Goal: Information Seeking & Learning: Learn about a topic

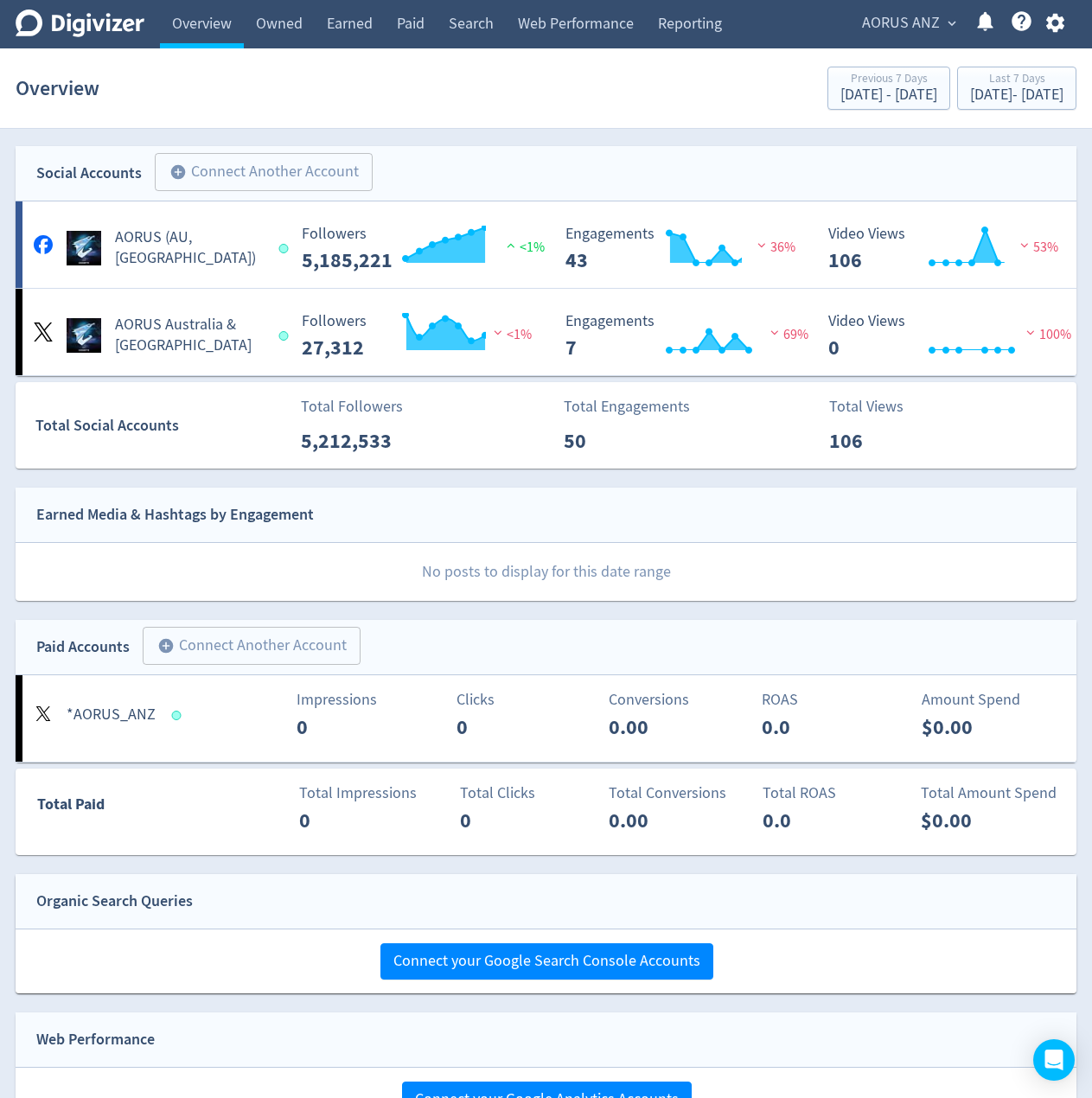
click at [948, 34] on button "AORUS ANZ expand_more" at bounding box center [908, 23] width 105 height 28
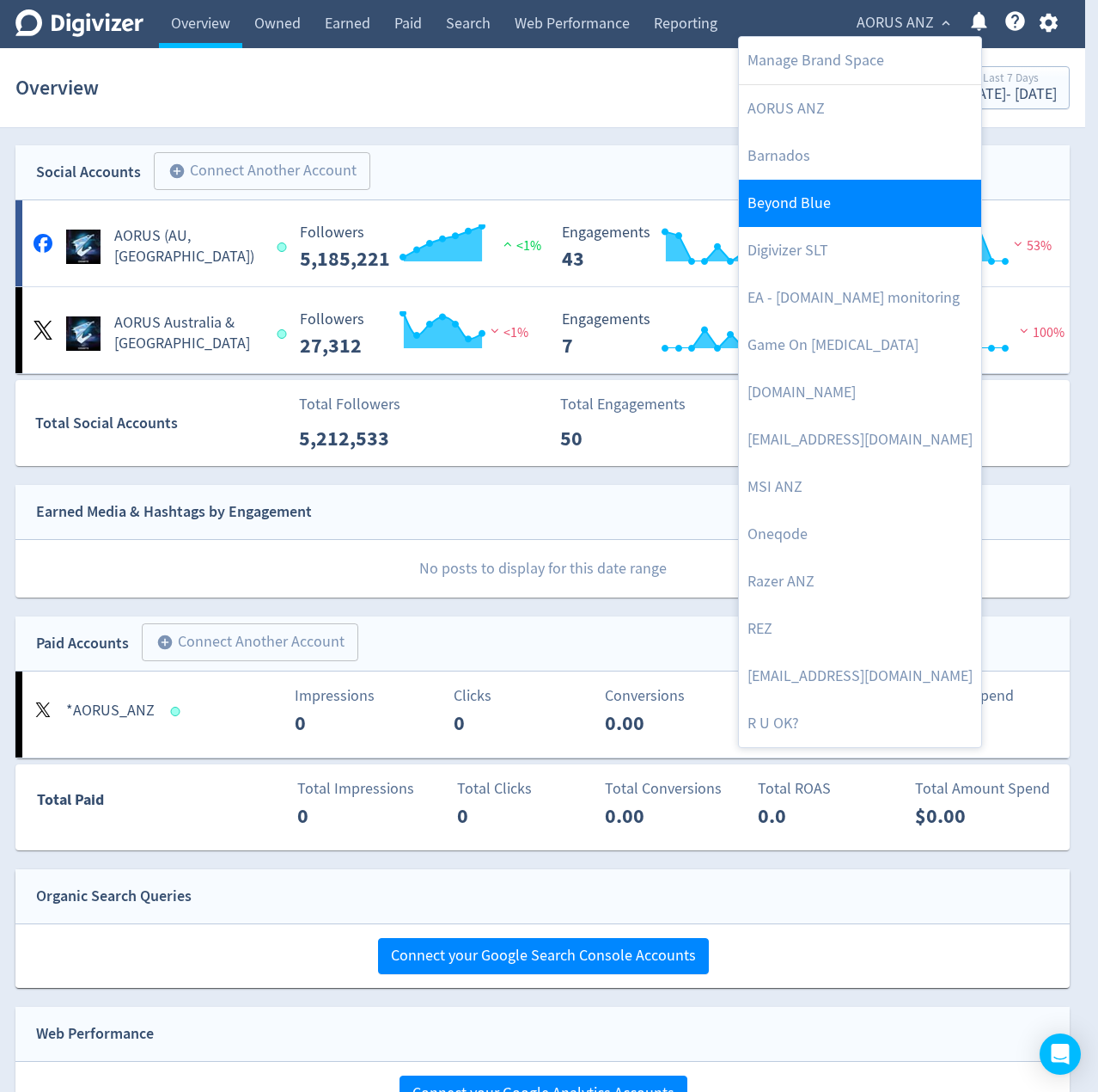
click at [809, 190] on link "Beyond Blue" at bounding box center [860, 203] width 242 height 47
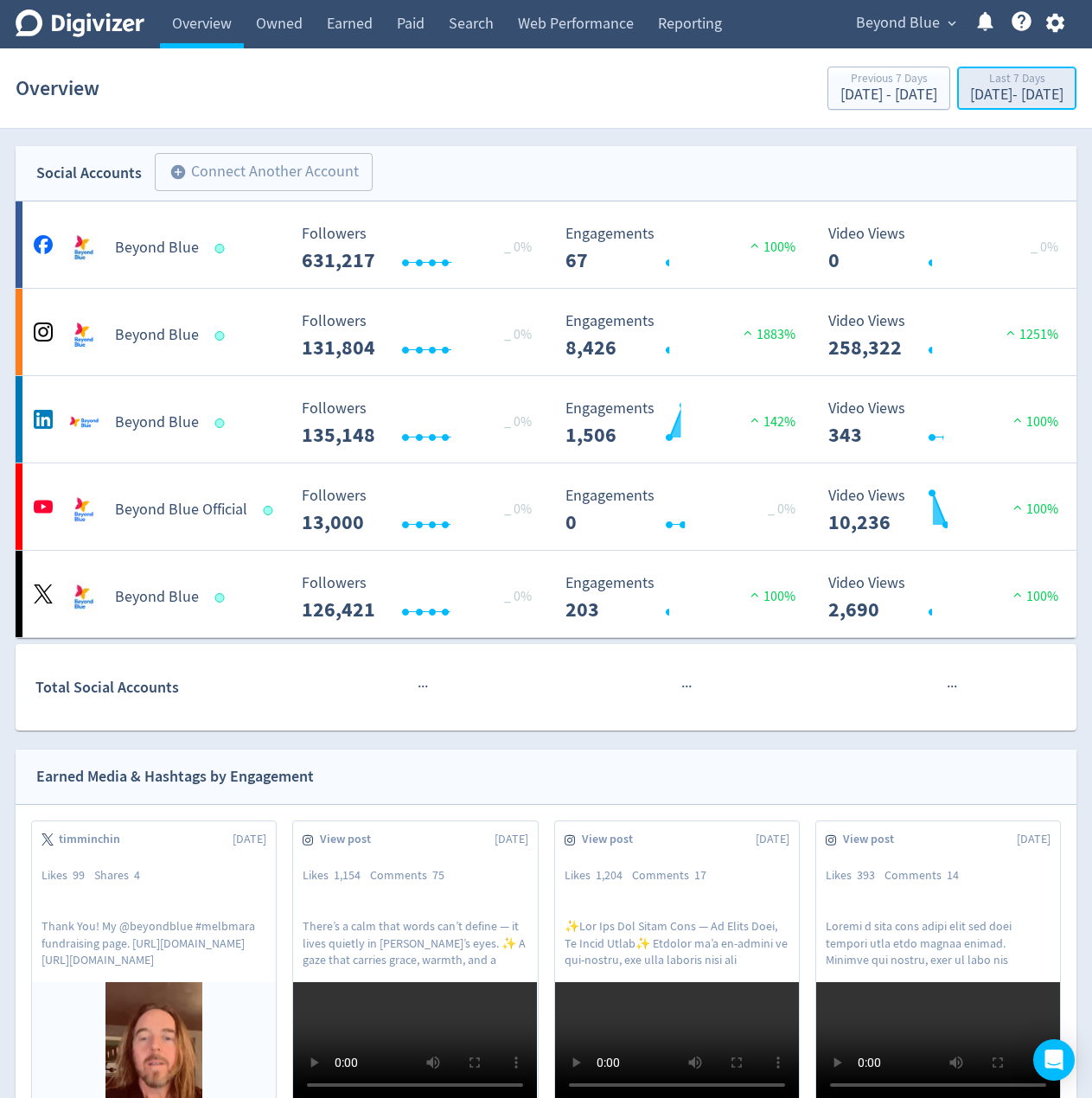
click at [970, 83] on div "Last 7 Days" at bounding box center [1017, 80] width 94 height 15
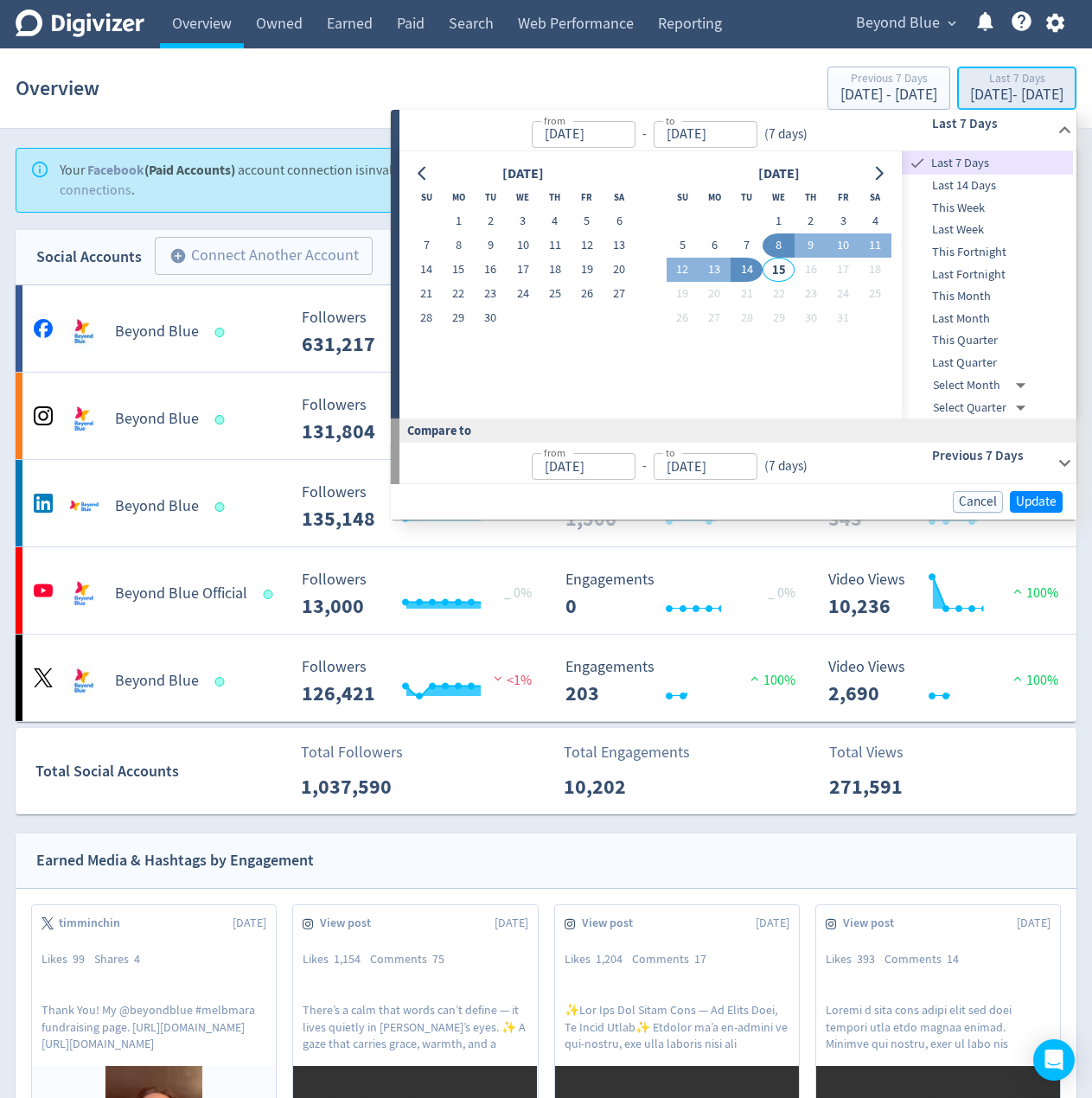
type input "Oct 08, 2025"
type input "[DATE]"
type input "Oct 01, 2025"
type input "Oct 07, 2025"
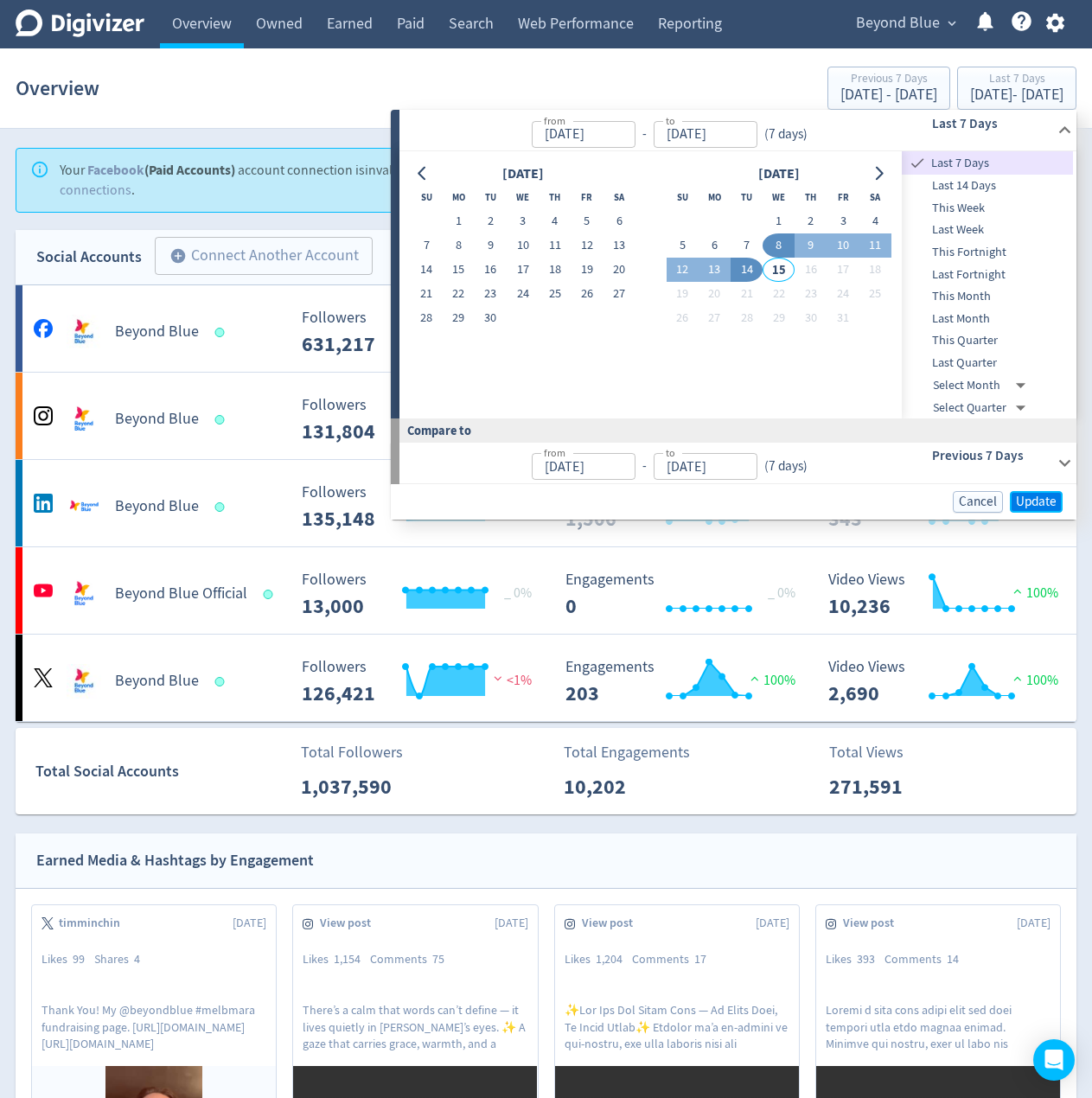
click at [1035, 500] on span "Update" at bounding box center [1036, 502] width 41 height 13
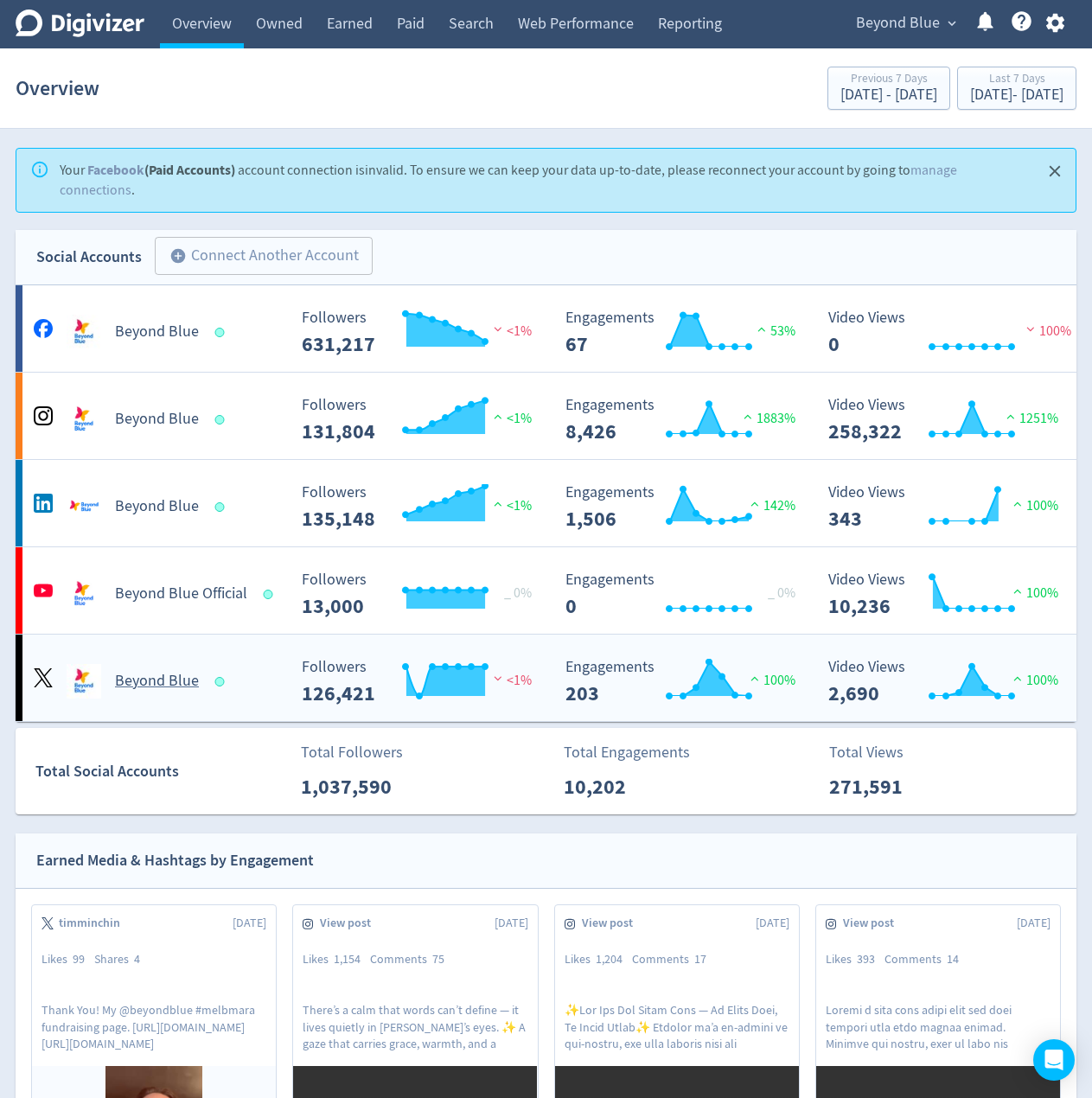
click at [261, 653] on div "Beyond Blue" at bounding box center [154, 674] width 263 height 48
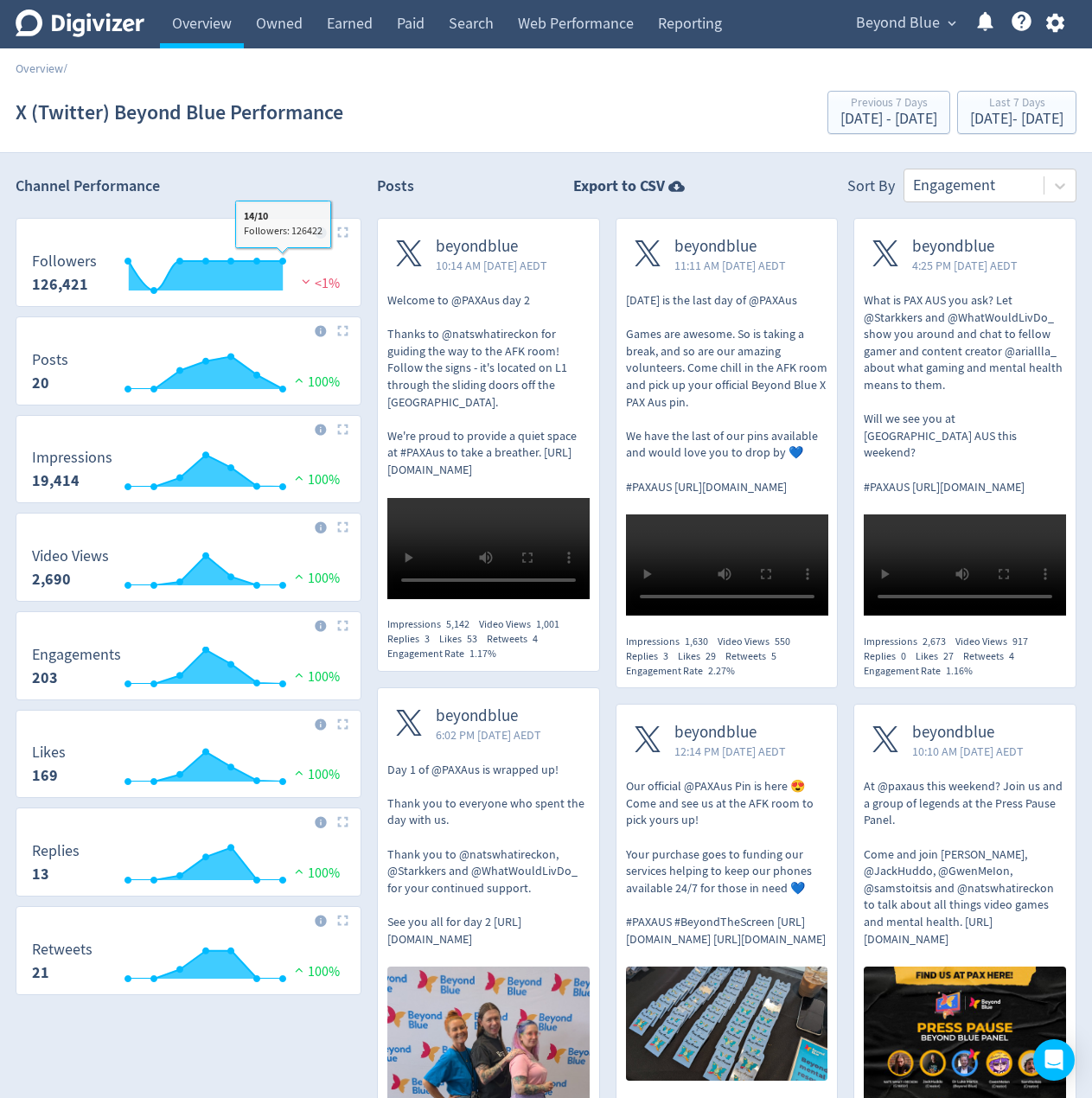
click at [204, 26] on link "Overview" at bounding box center [201, 24] width 84 height 48
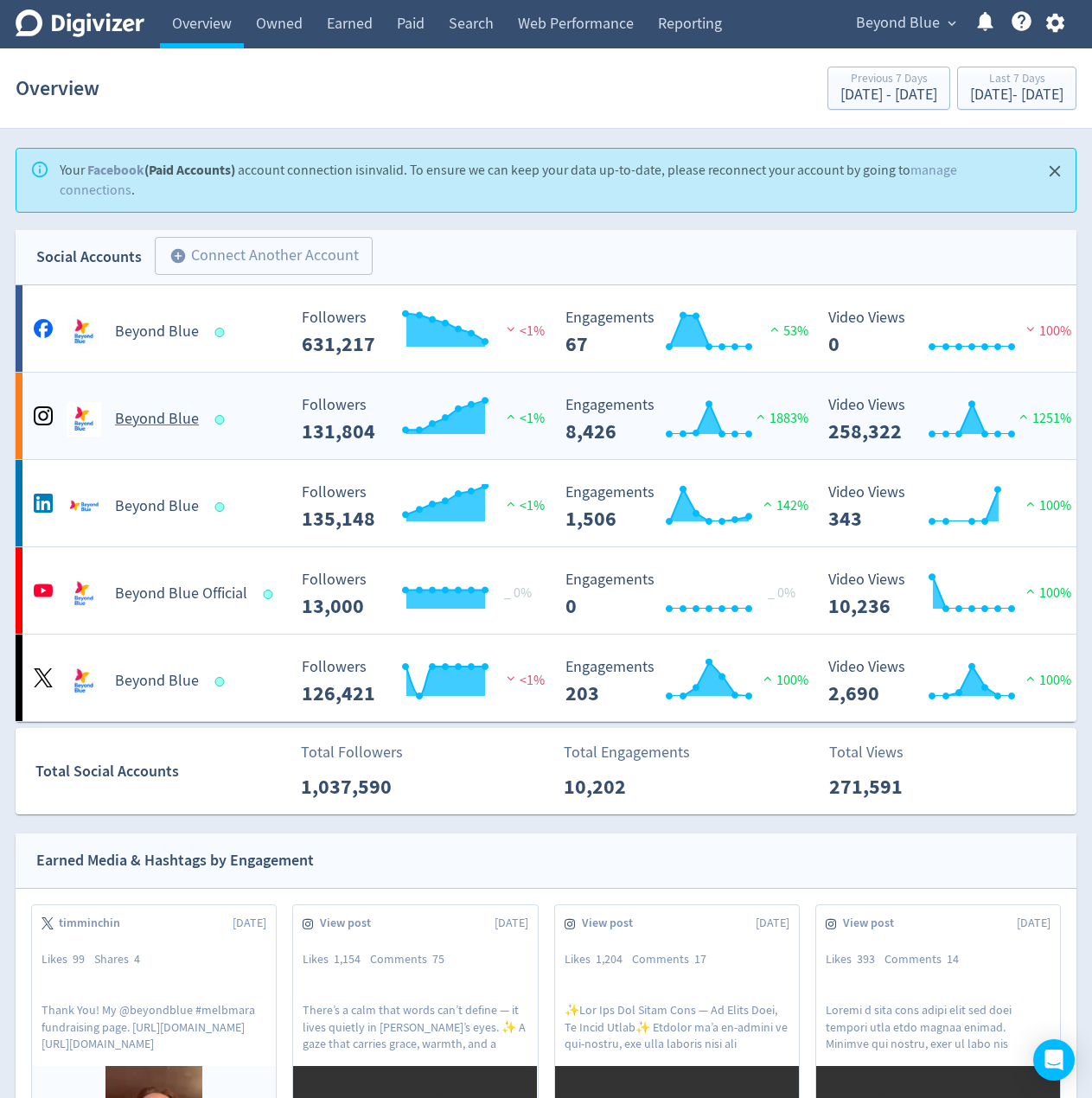
click at [262, 380] on Blue-platform4 "Beyond Blue Created with Highcharts 10.3.3 Followers 131,804 <1% Created with H…" at bounding box center [546, 415] width 1061 height 86
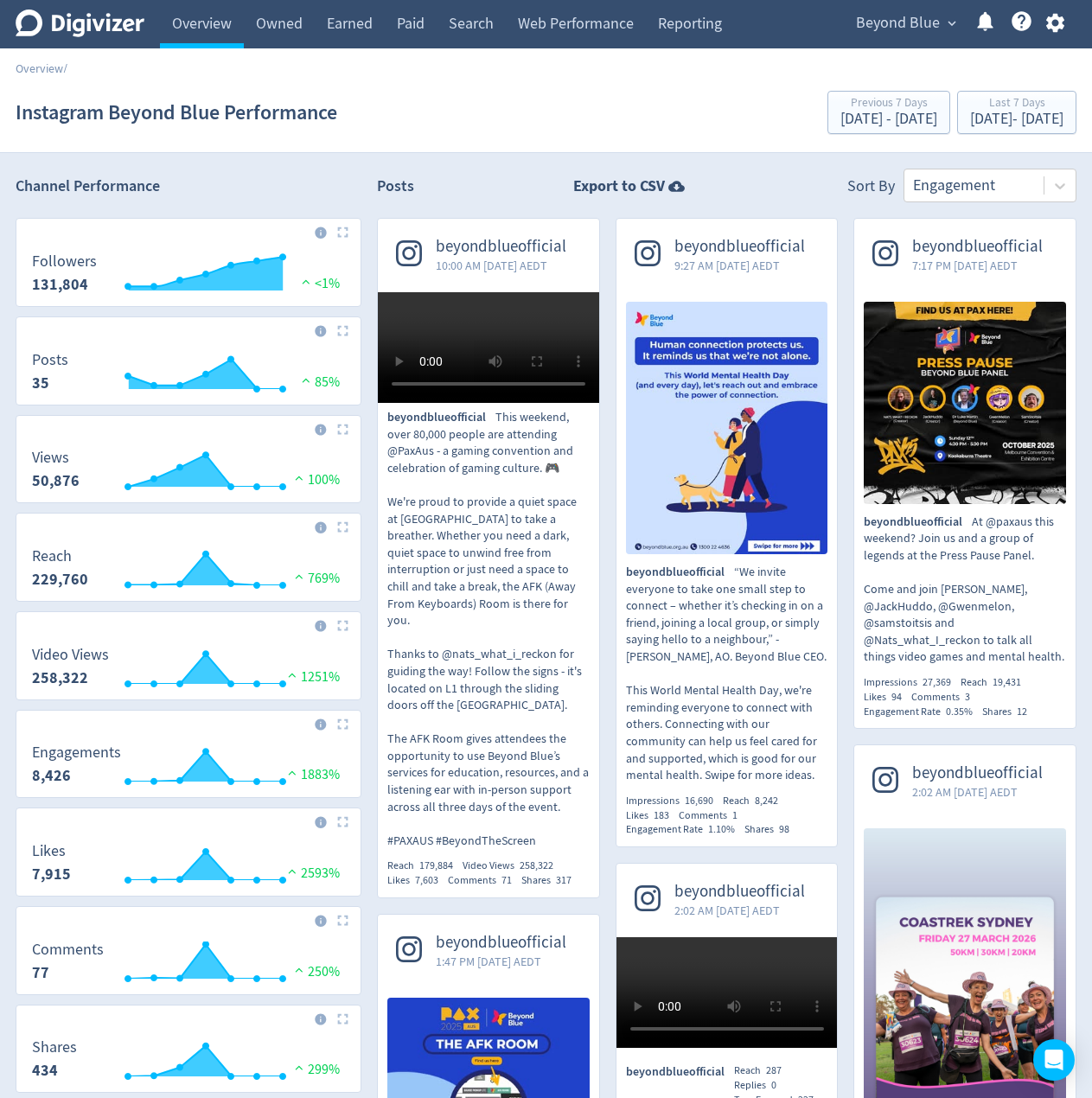
drag, startPoint x: 349, startPoint y: 434, endPoint x: 363, endPoint y: 276, distance: 158.6
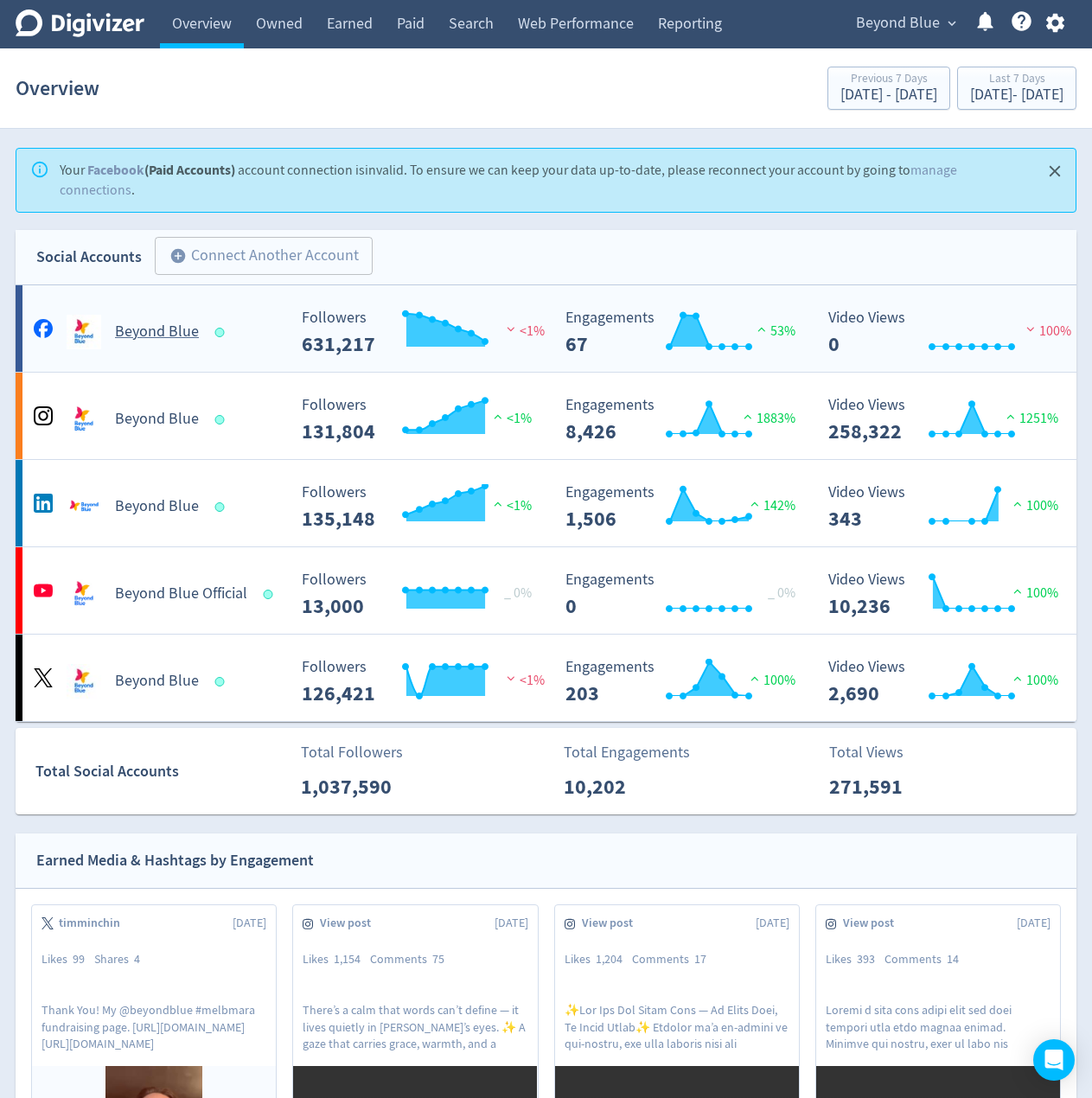
click at [273, 334] on div "Beyond Blue" at bounding box center [158, 331] width 257 height 34
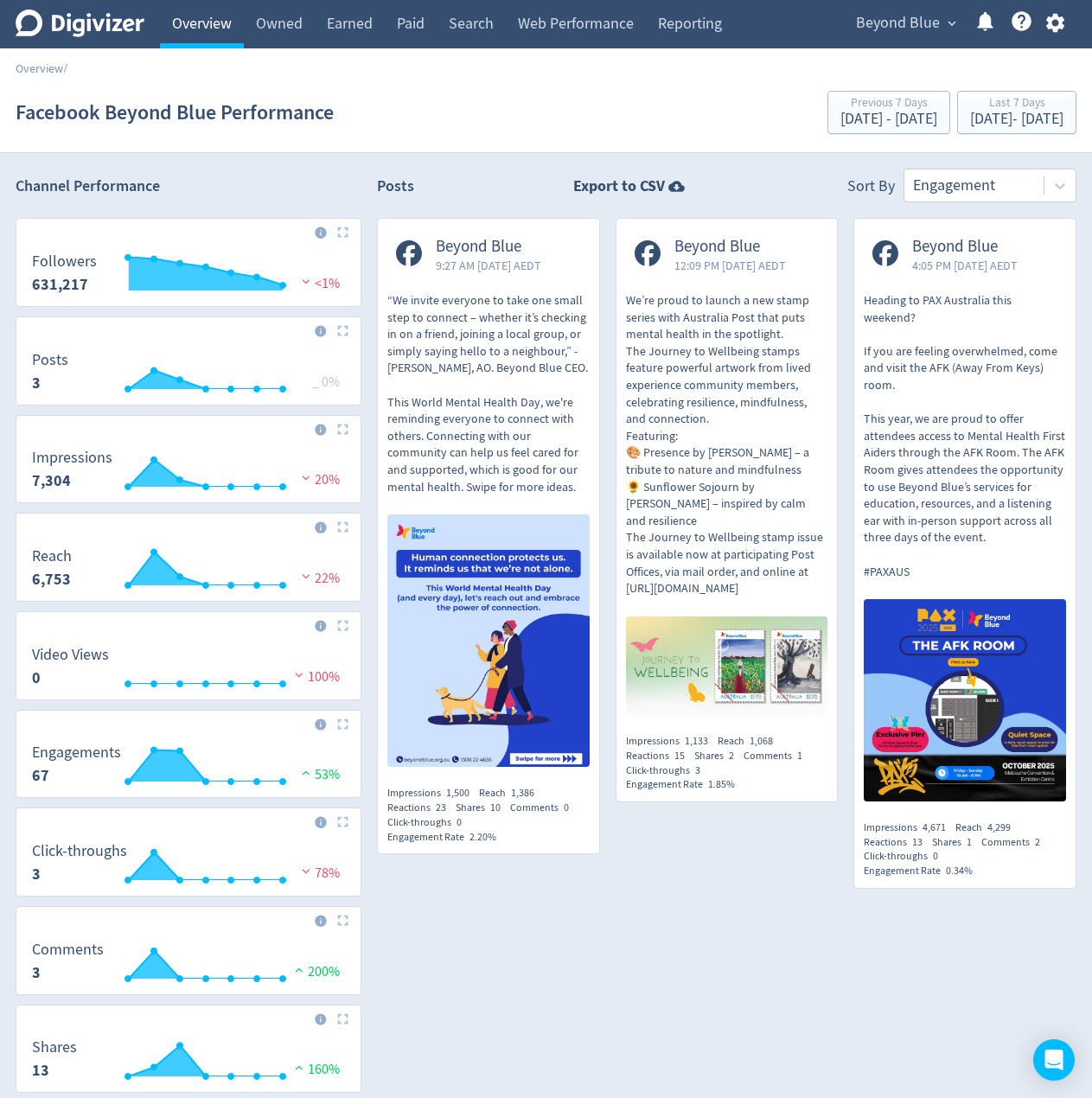
click at [219, 29] on link "Overview" at bounding box center [201, 24] width 84 height 48
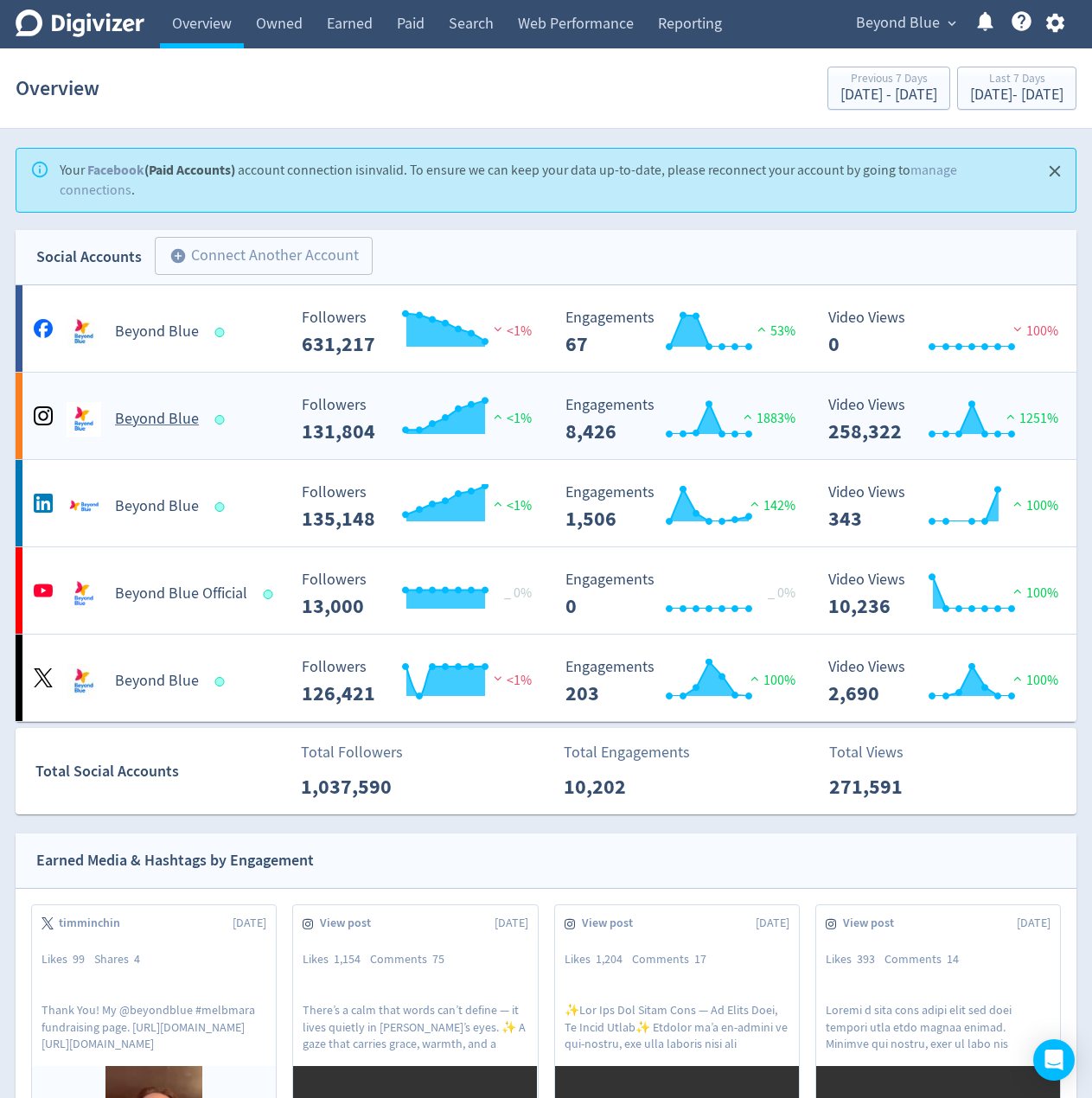
click at [270, 396] on div "Beyond Blue" at bounding box center [154, 412] width 263 height 48
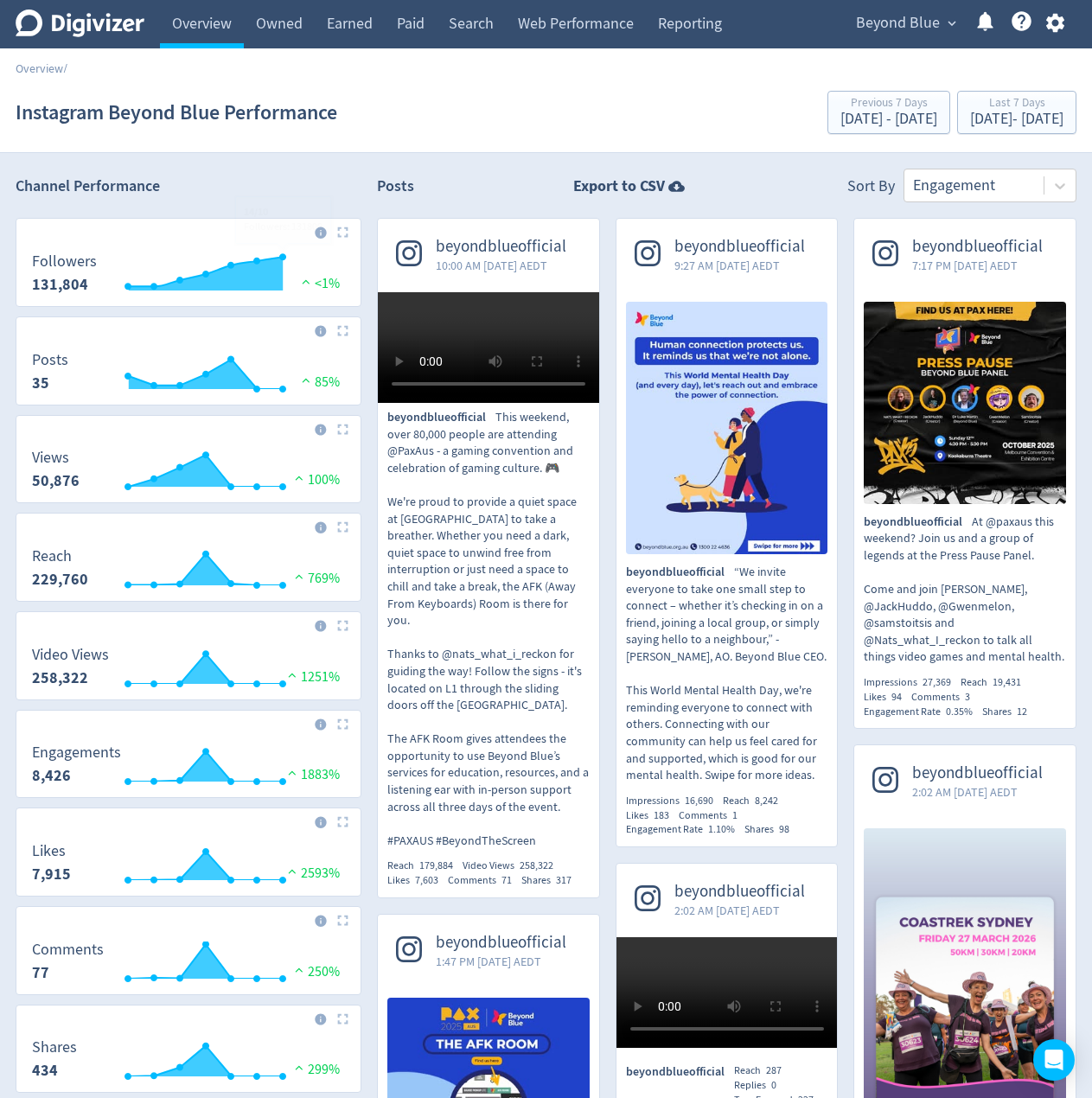
click at [1025, 185] on div at bounding box center [973, 185] width 122 height 25
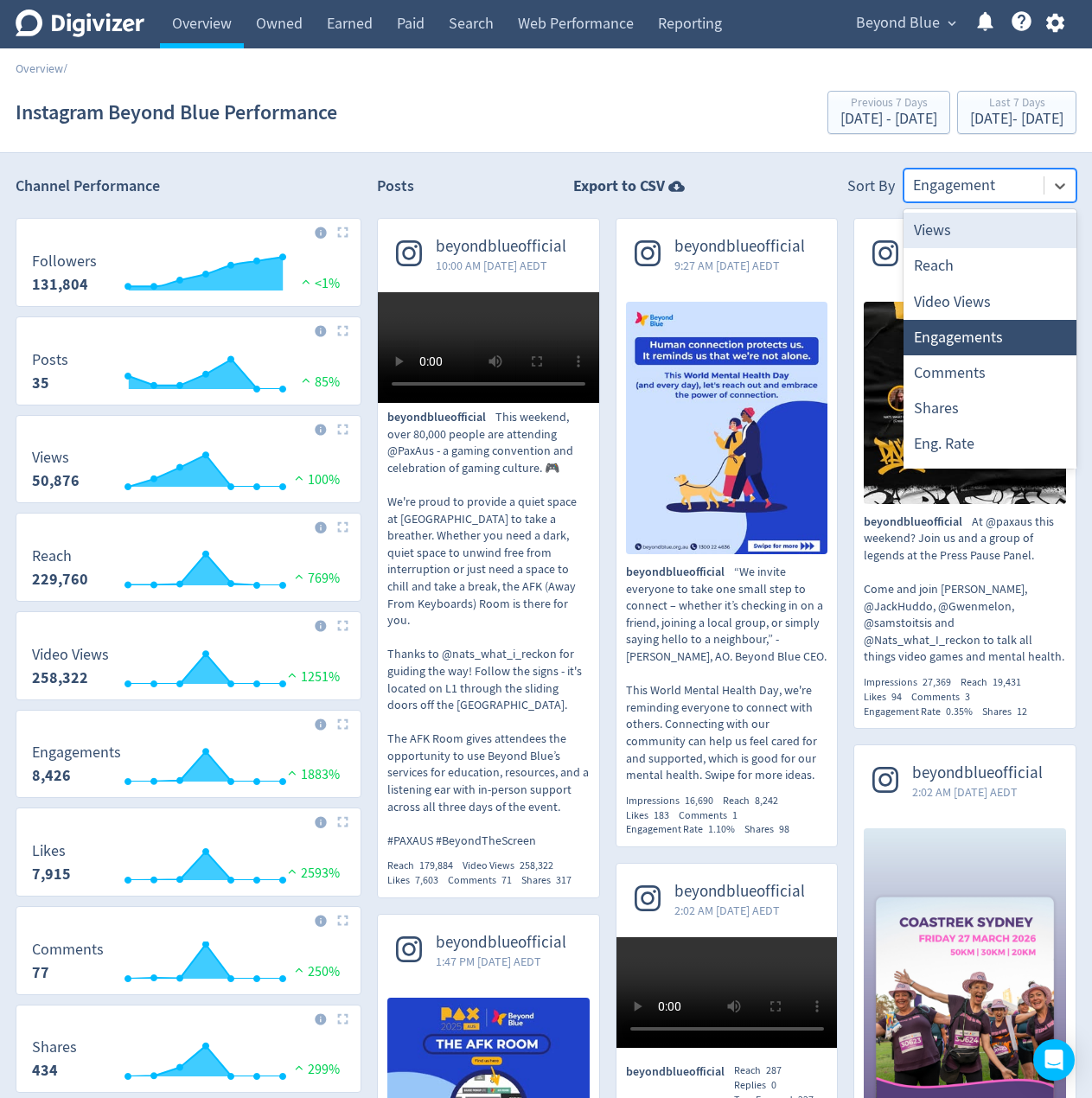
click at [962, 240] on div "Views" at bounding box center [990, 230] width 173 height 35
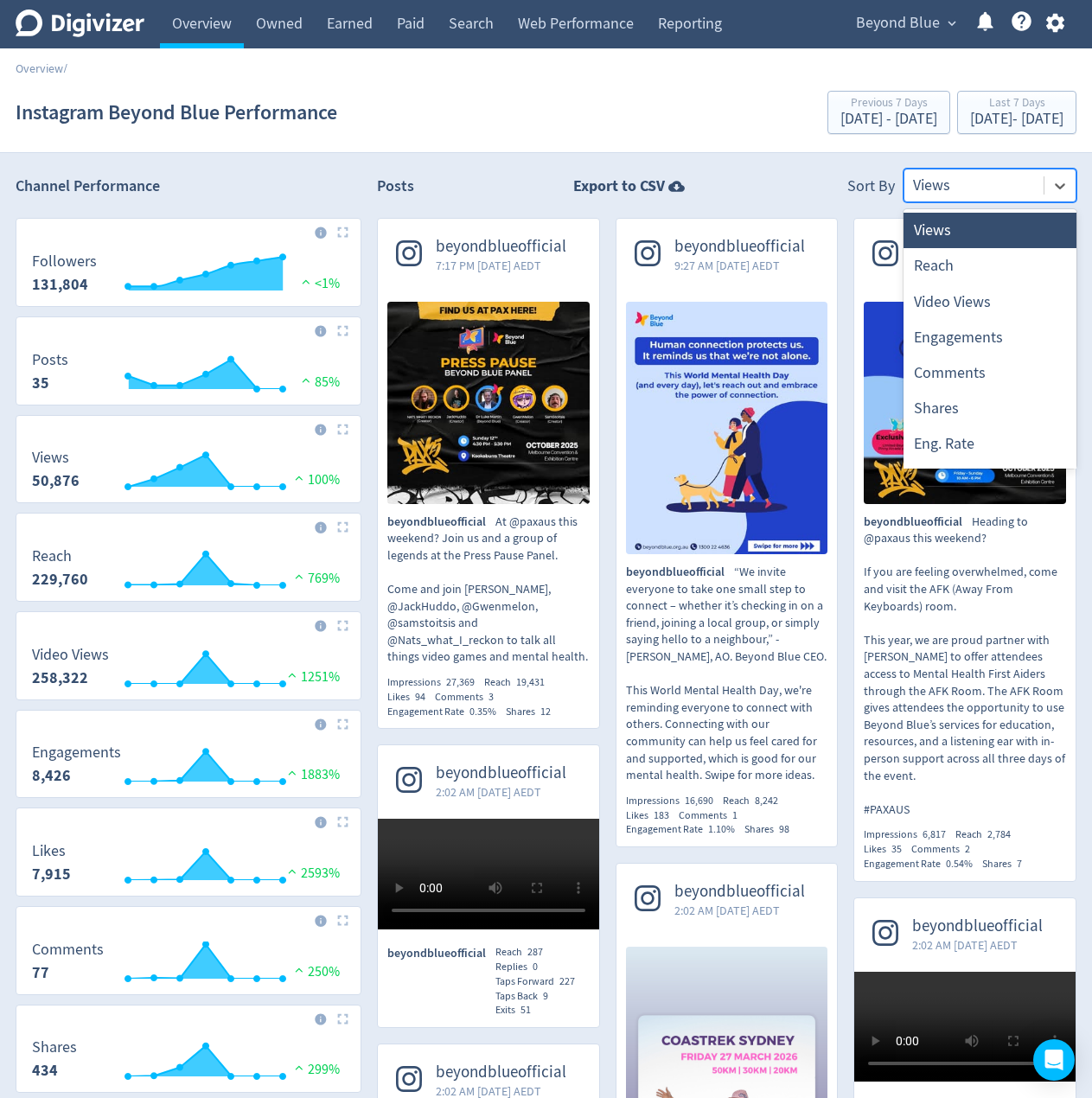
click at [965, 185] on div at bounding box center [973, 185] width 122 height 25
click at [965, 264] on div "Reach" at bounding box center [990, 266] width 173 height 35
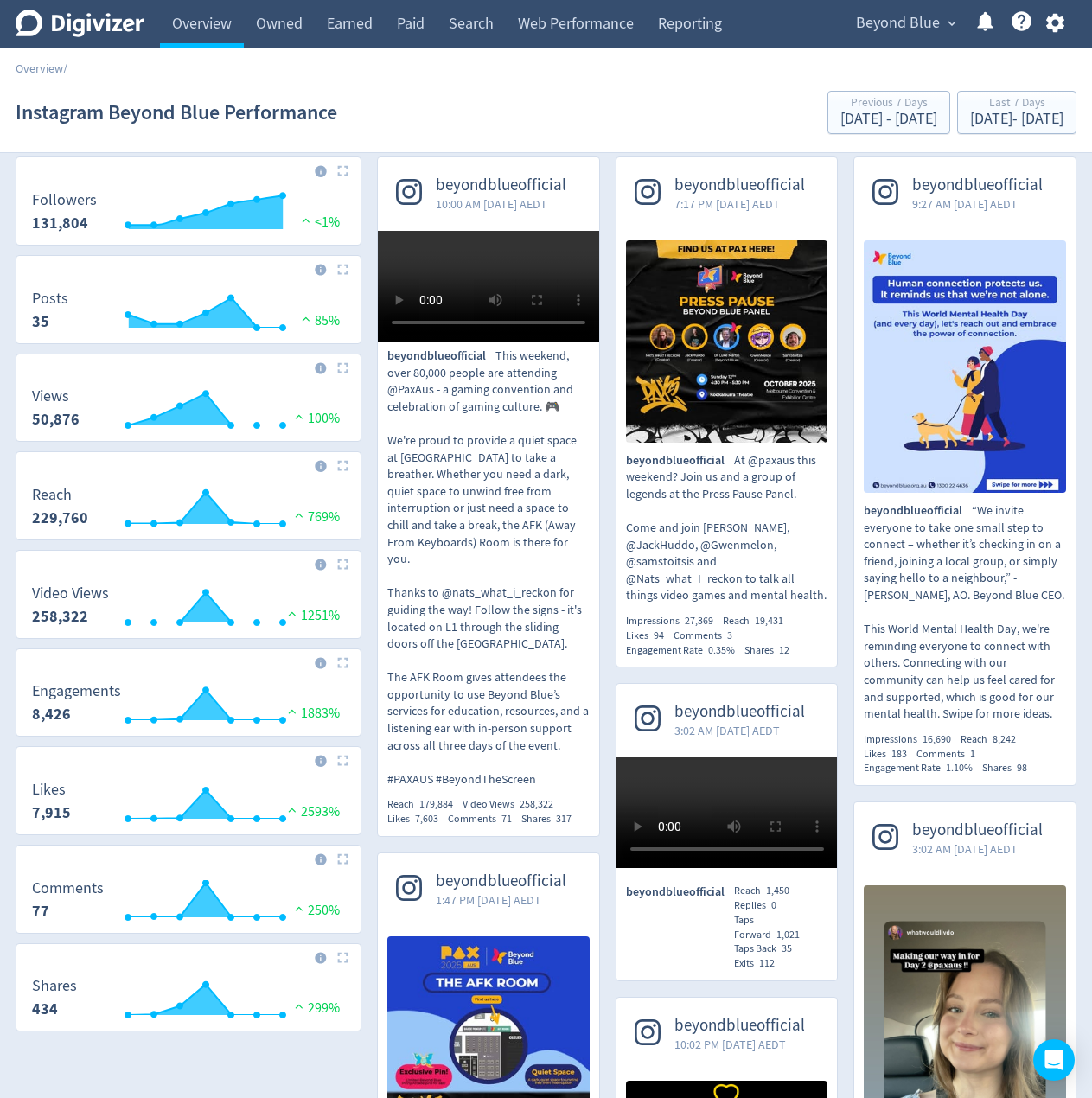
scroll to position [49, 0]
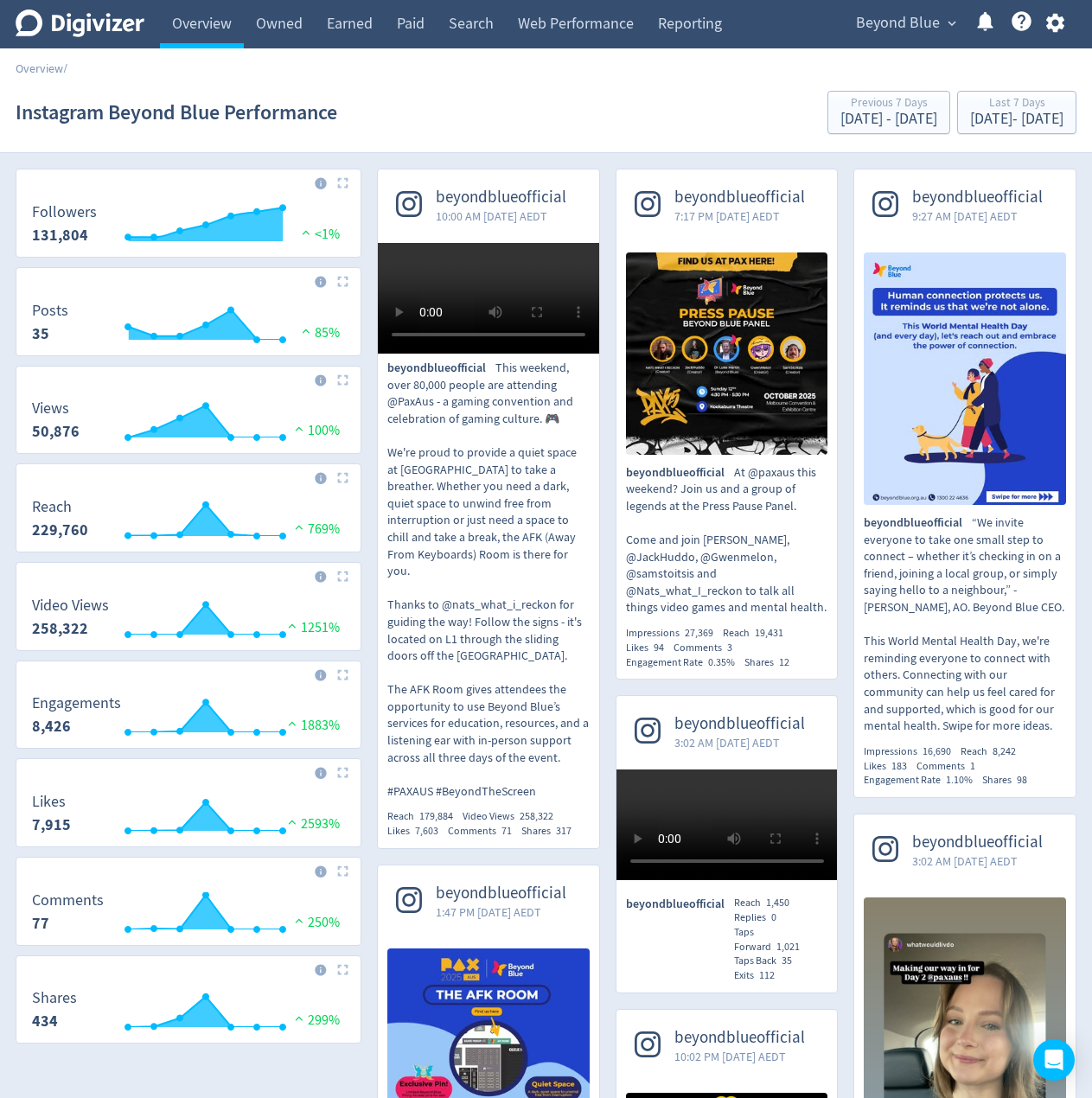
click at [862, 16] on span "Beyond Blue" at bounding box center [898, 23] width 84 height 28
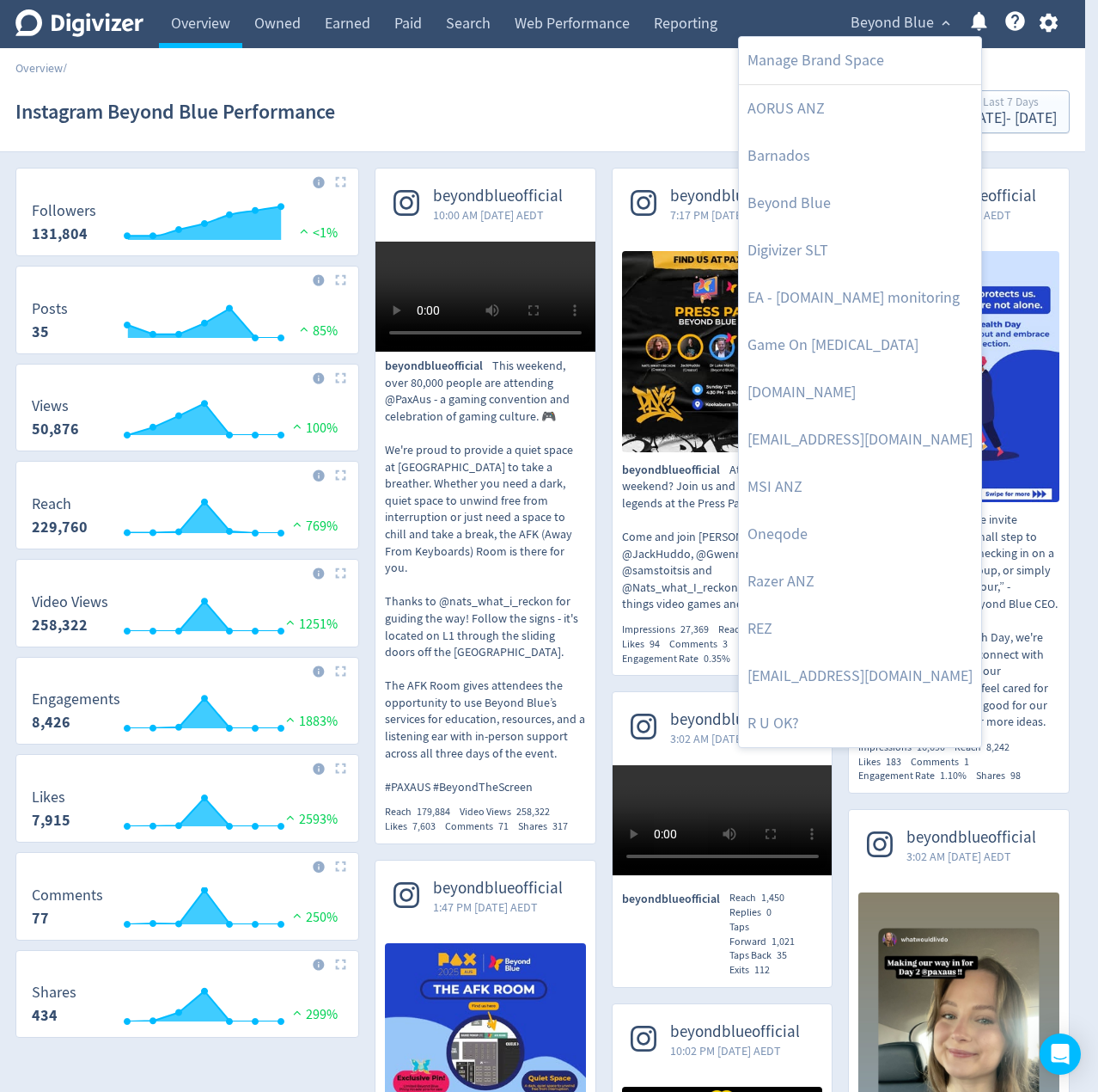
click at [365, 170] on div at bounding box center [549, 546] width 1098 height 1092
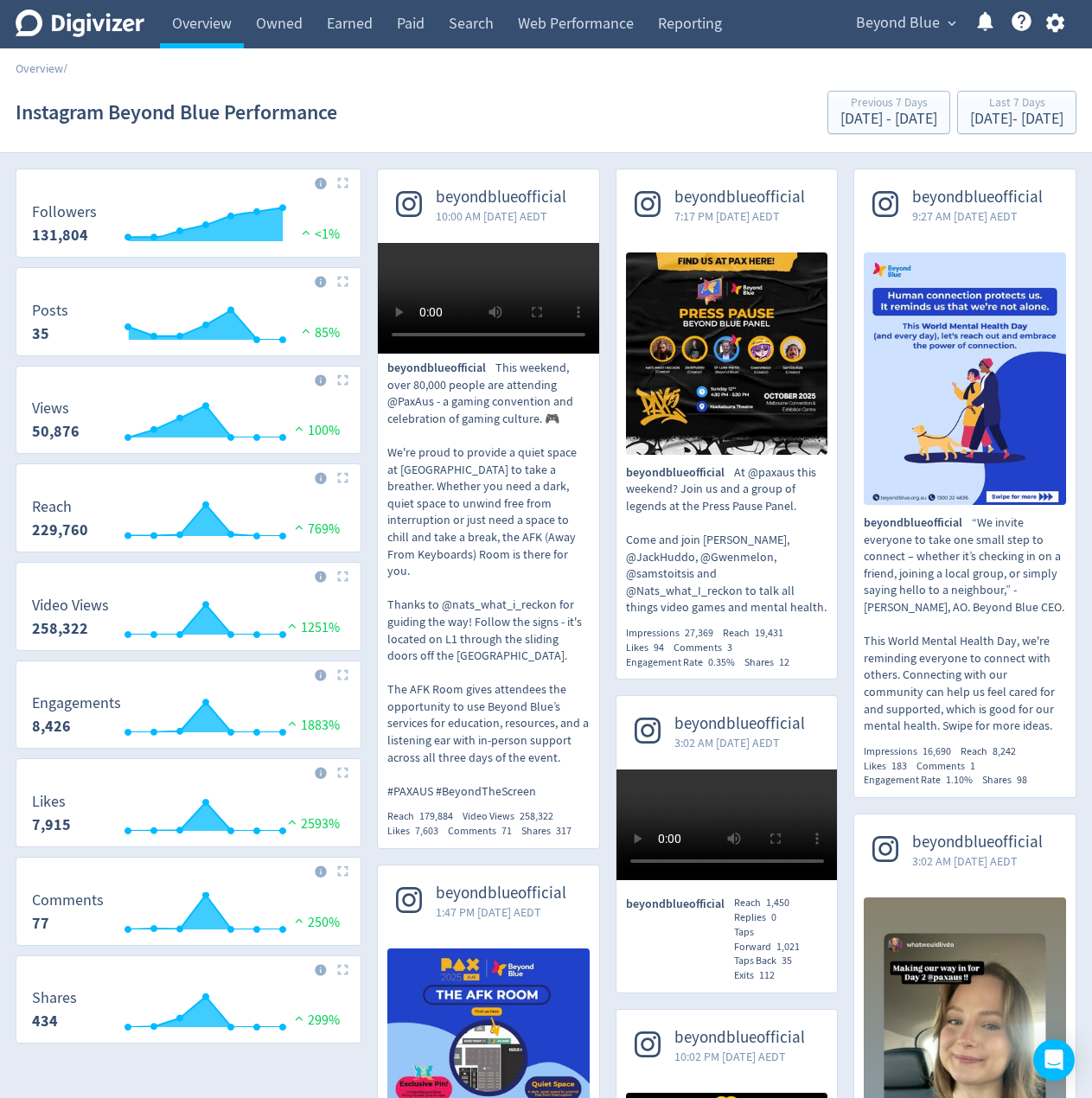
click at [210, 8] on link "Overview" at bounding box center [201, 24] width 84 height 48
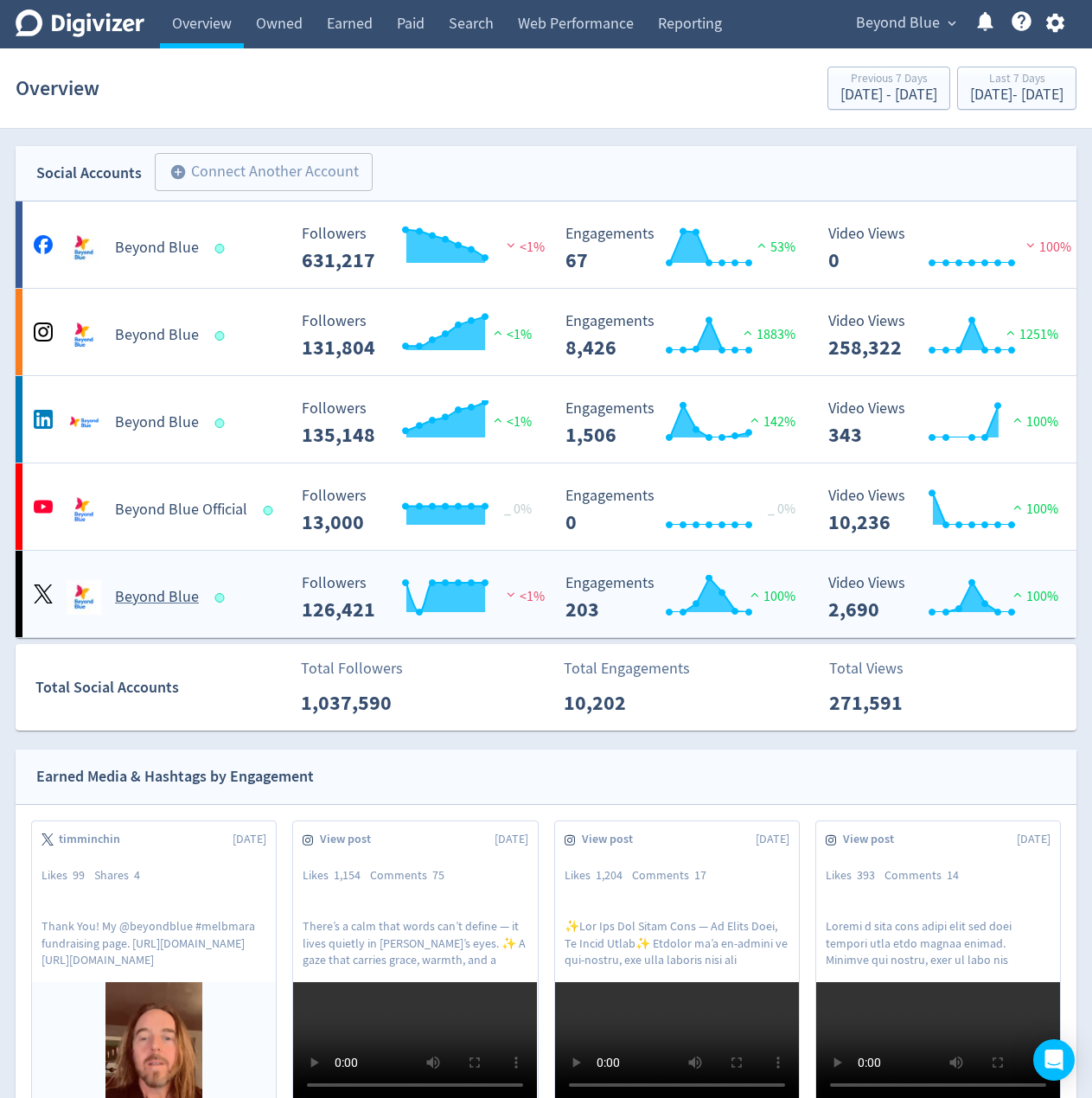
click at [526, 562] on div "Created with Highcharts 10.3.3 Followers 126,421 <1%" at bounding box center [418, 591] width 263 height 59
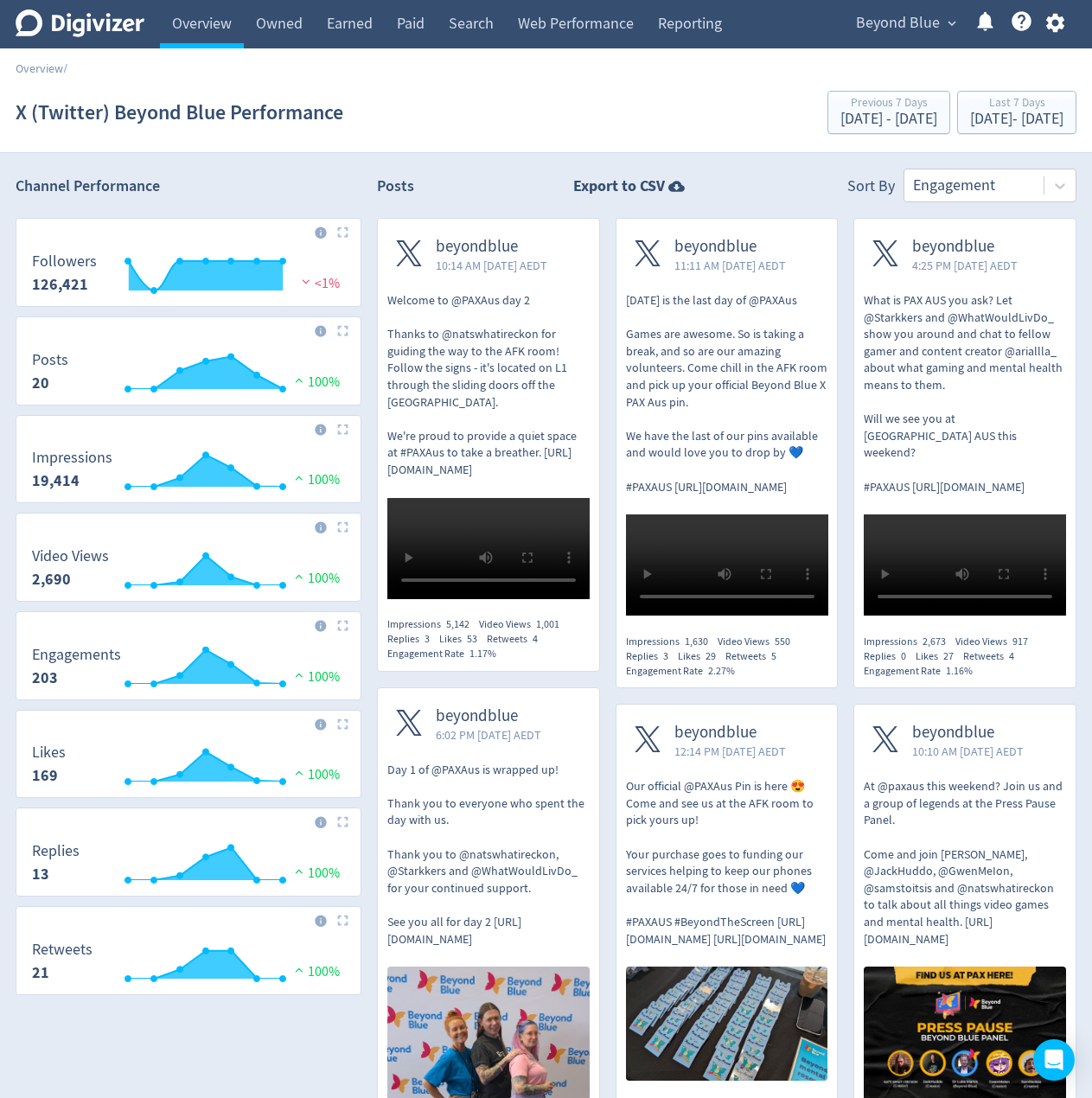
click at [500, 177] on div "Posts Export to CSV Sort By Engagement" at bounding box center [726, 185] width 700 height 33
click at [972, 115] on div "Oct 8, 2025 - Oct 14, 2025" at bounding box center [1017, 119] width 94 height 16
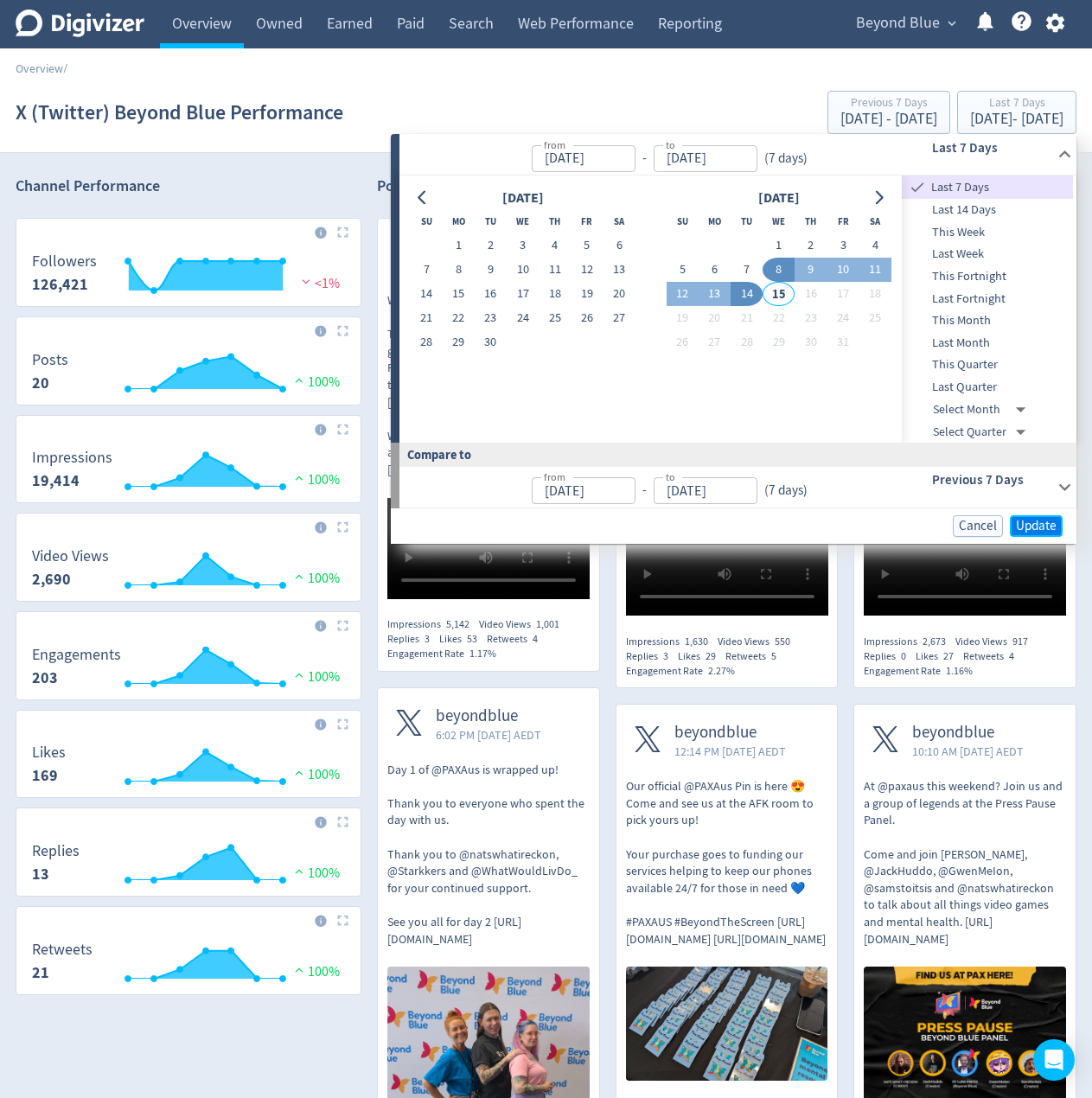
click at [1021, 521] on span "Update" at bounding box center [1036, 526] width 41 height 13
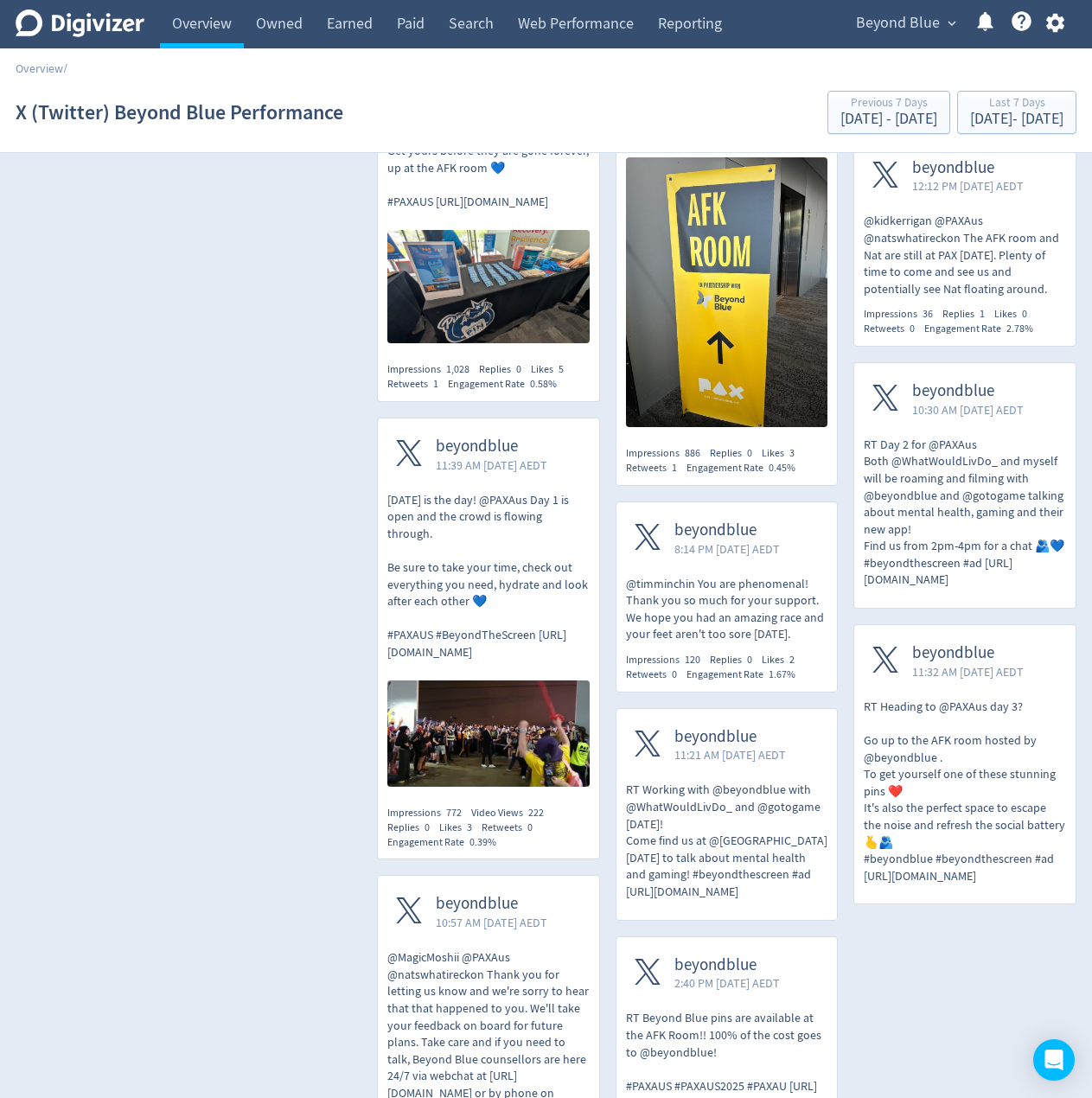
scroll to position [1296, 0]
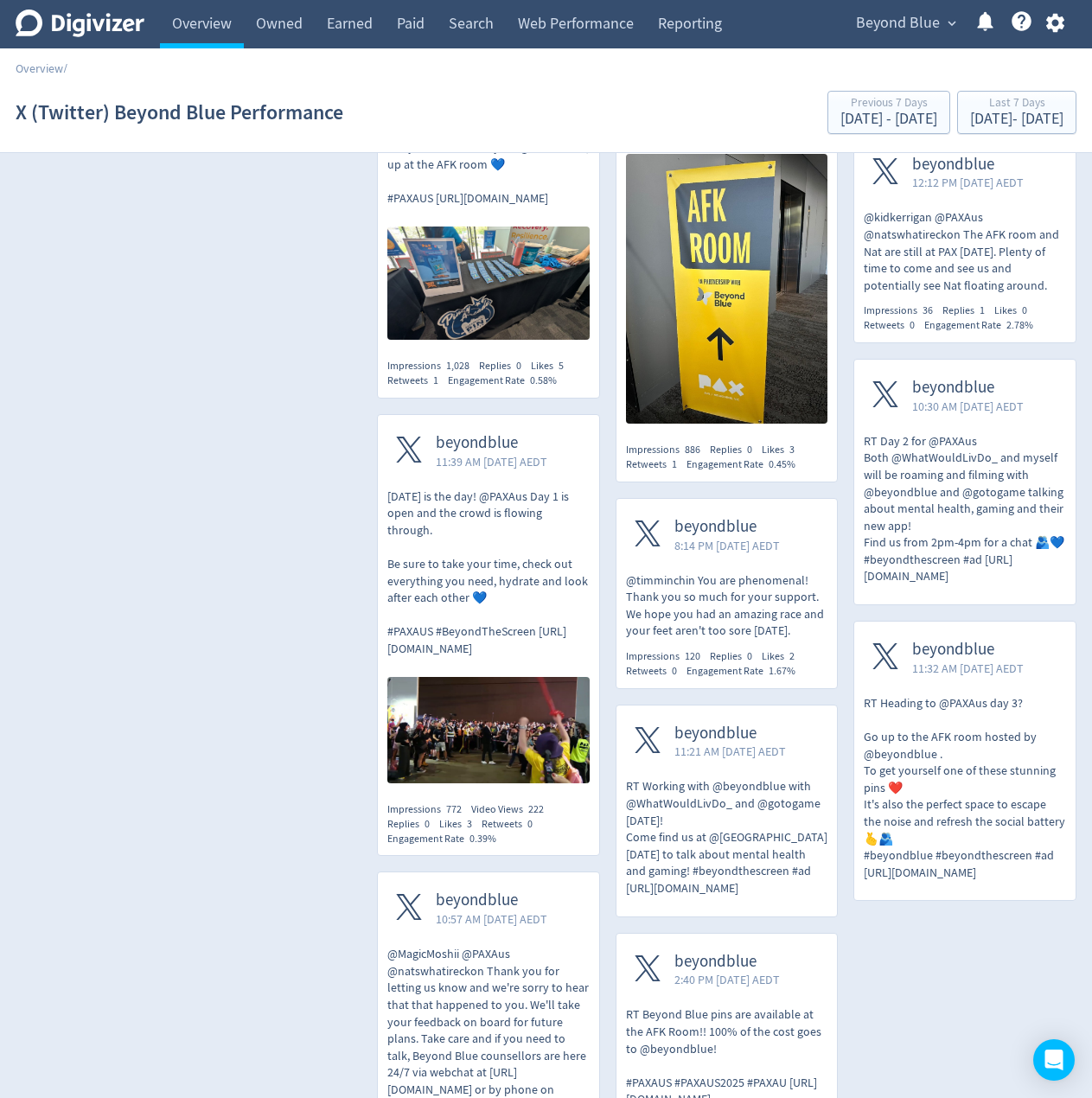
click at [312, 450] on div "Channel Performance Created with Highcharts 10.3.3 Followers 126,421 <1% Create…" at bounding box center [188, 364] width 346 height 2985
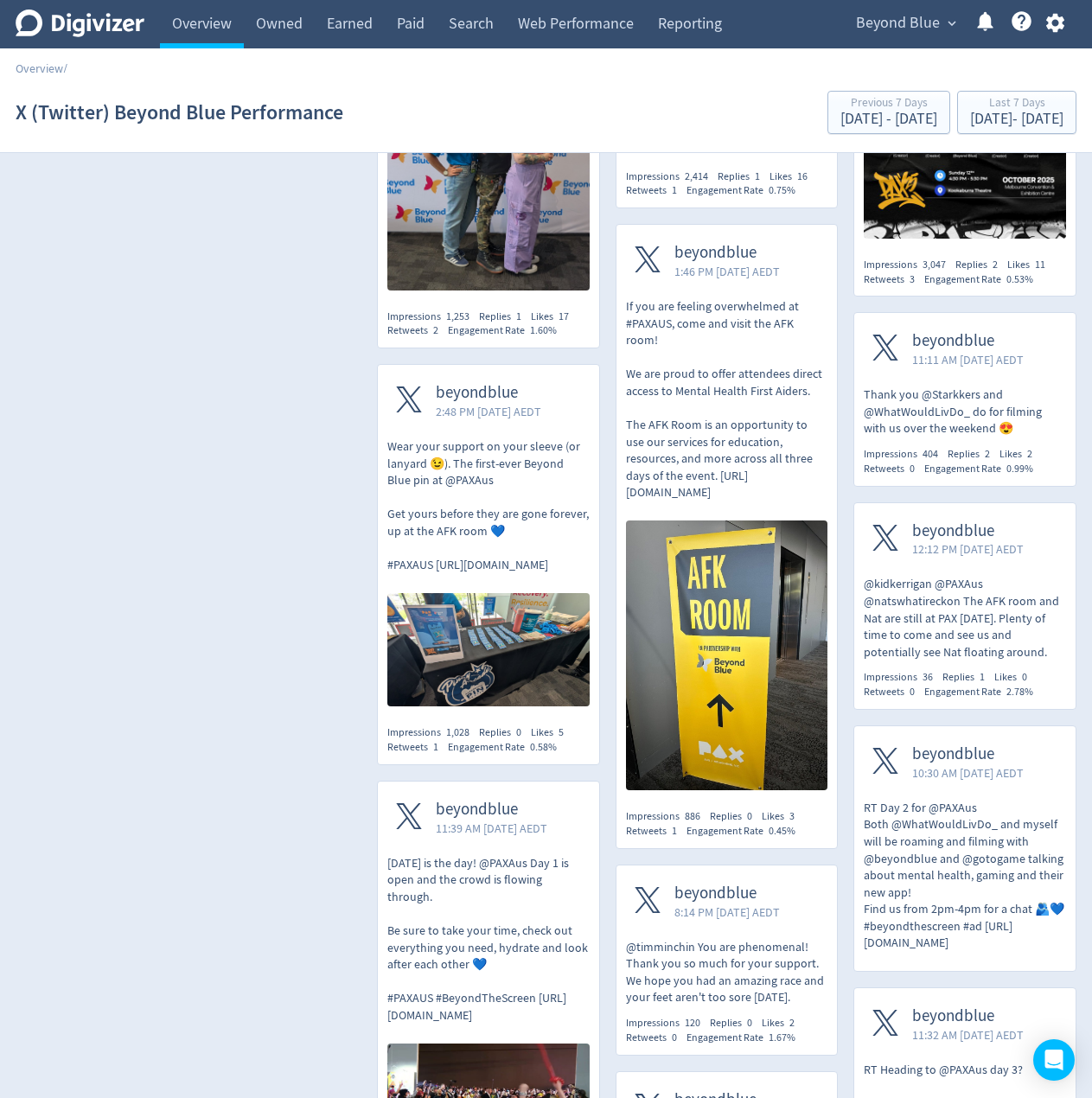
scroll to position [951, 0]
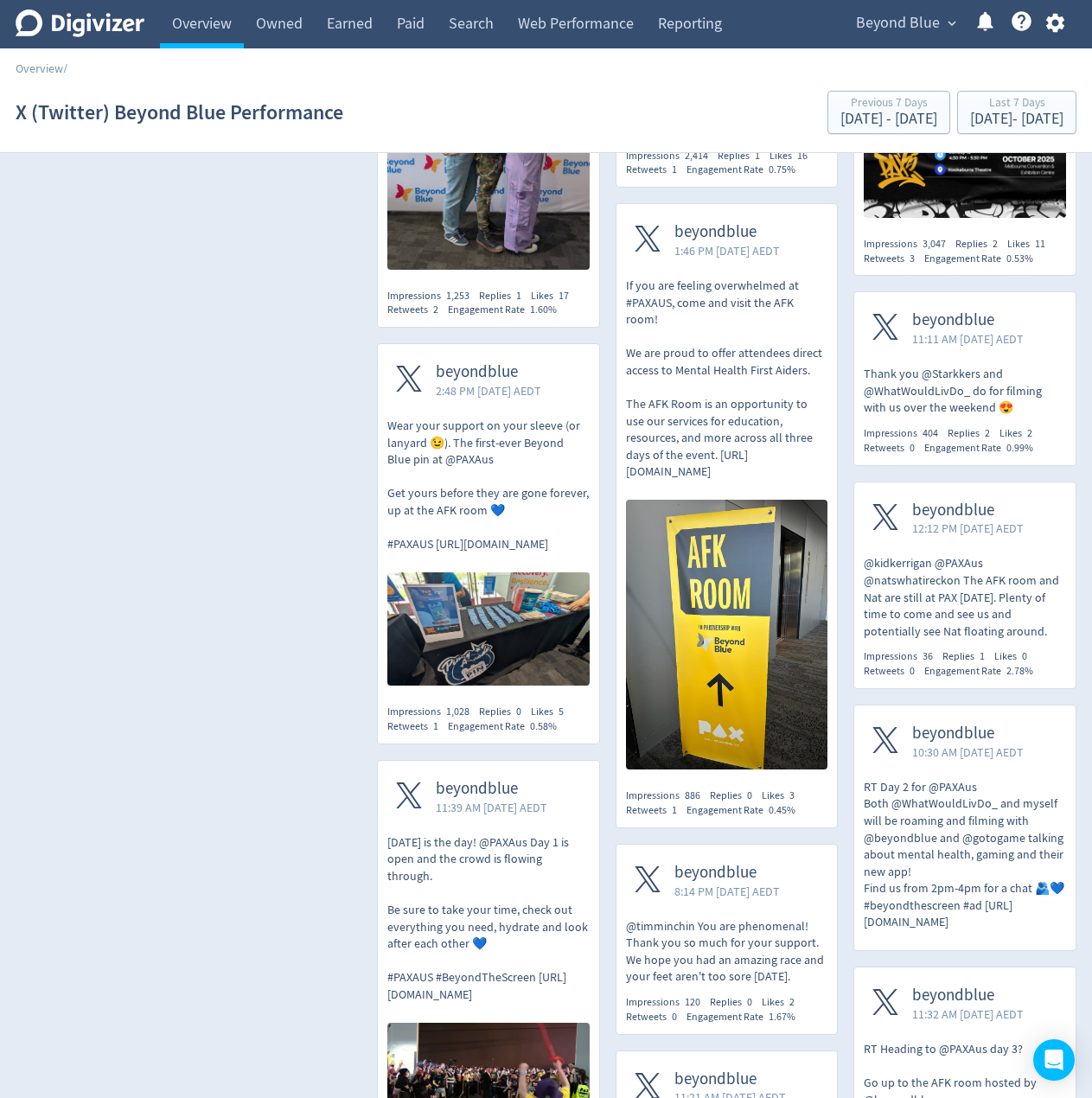
click at [276, 516] on div "Channel Performance Created with Highcharts 10.3.3 Followers 126,421 <1% Create…" at bounding box center [188, 709] width 346 height 2985
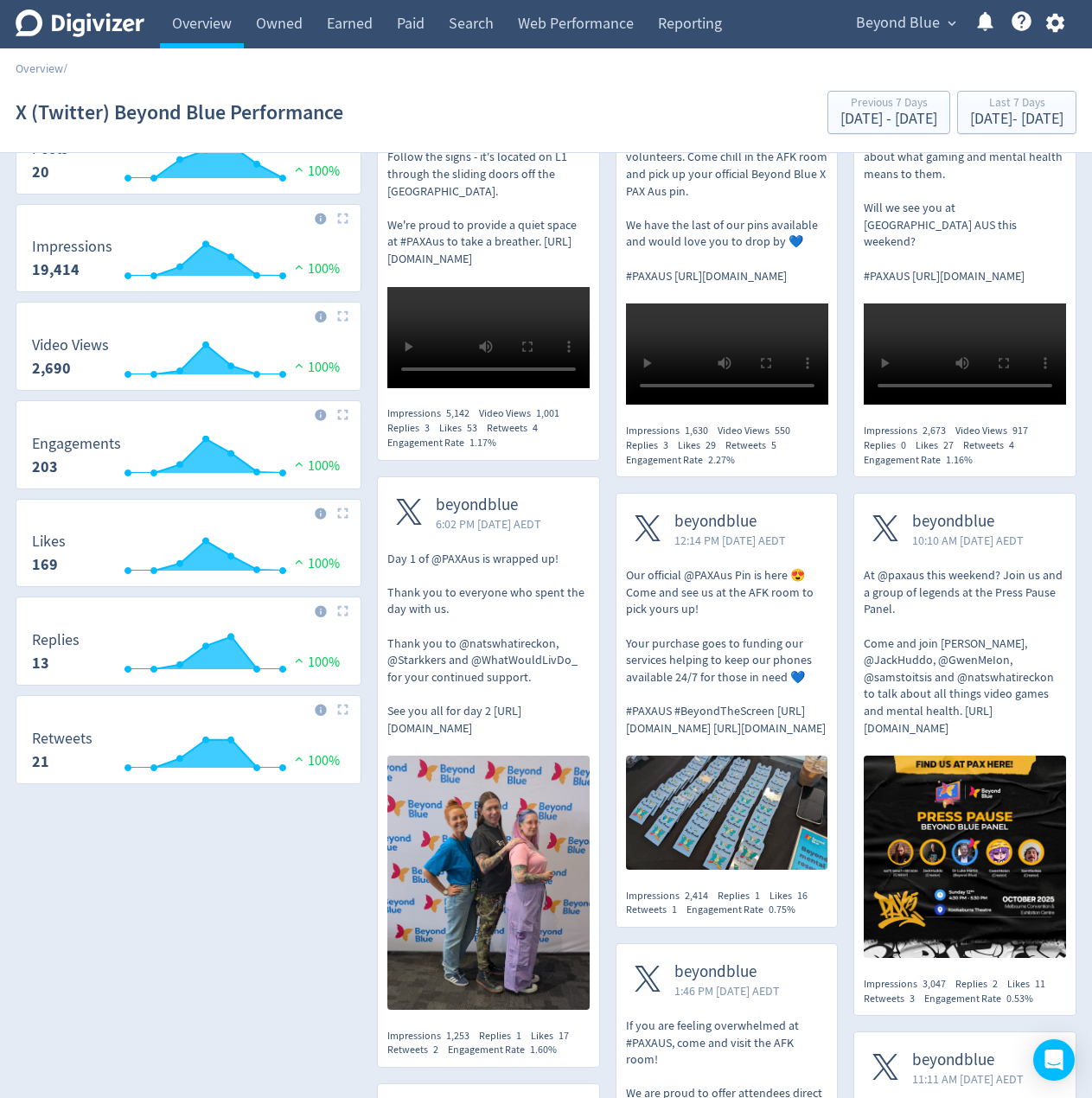
scroll to position [0, 0]
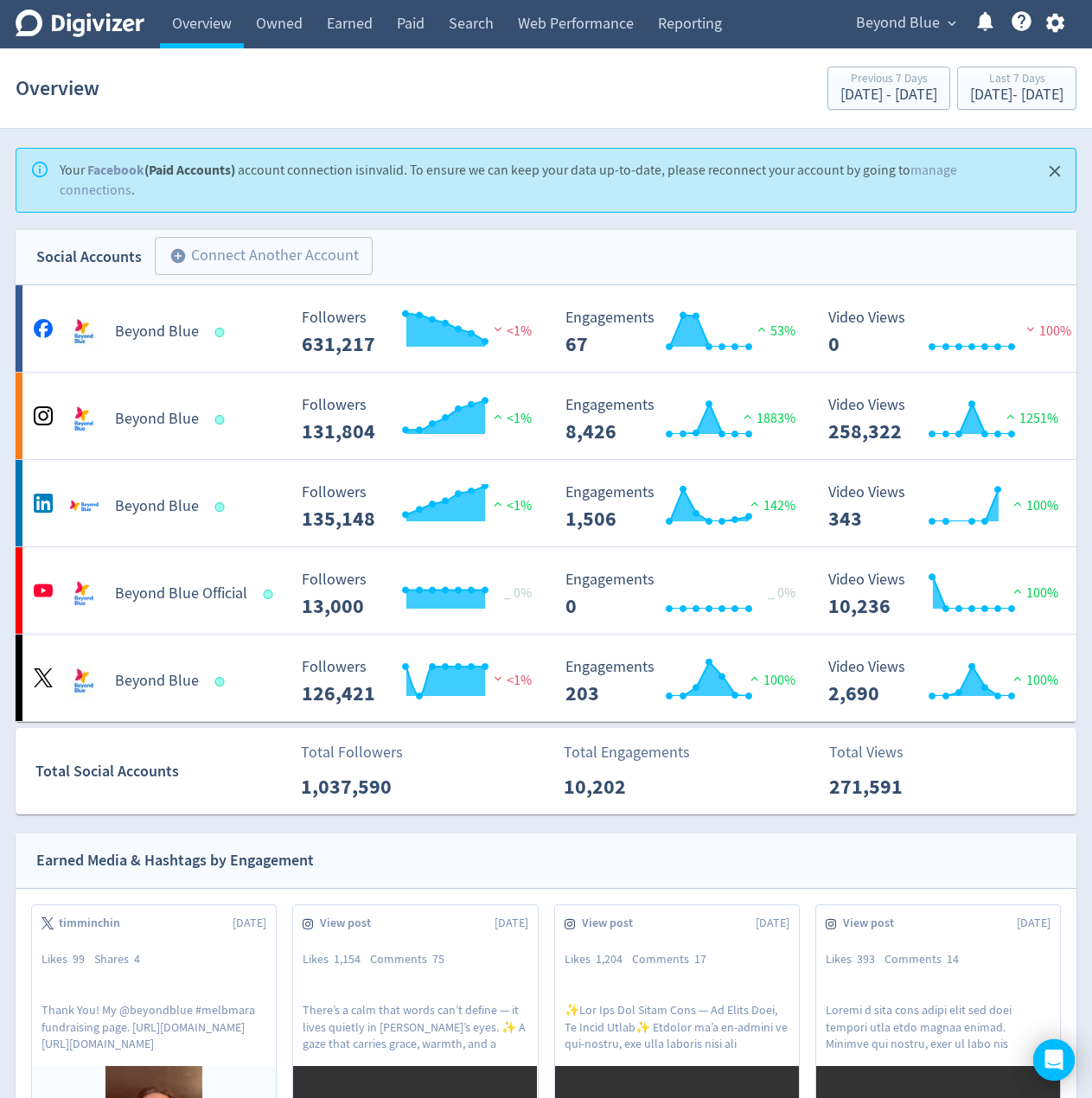
click at [890, 32] on span "Beyond Blue" at bounding box center [898, 23] width 84 height 28
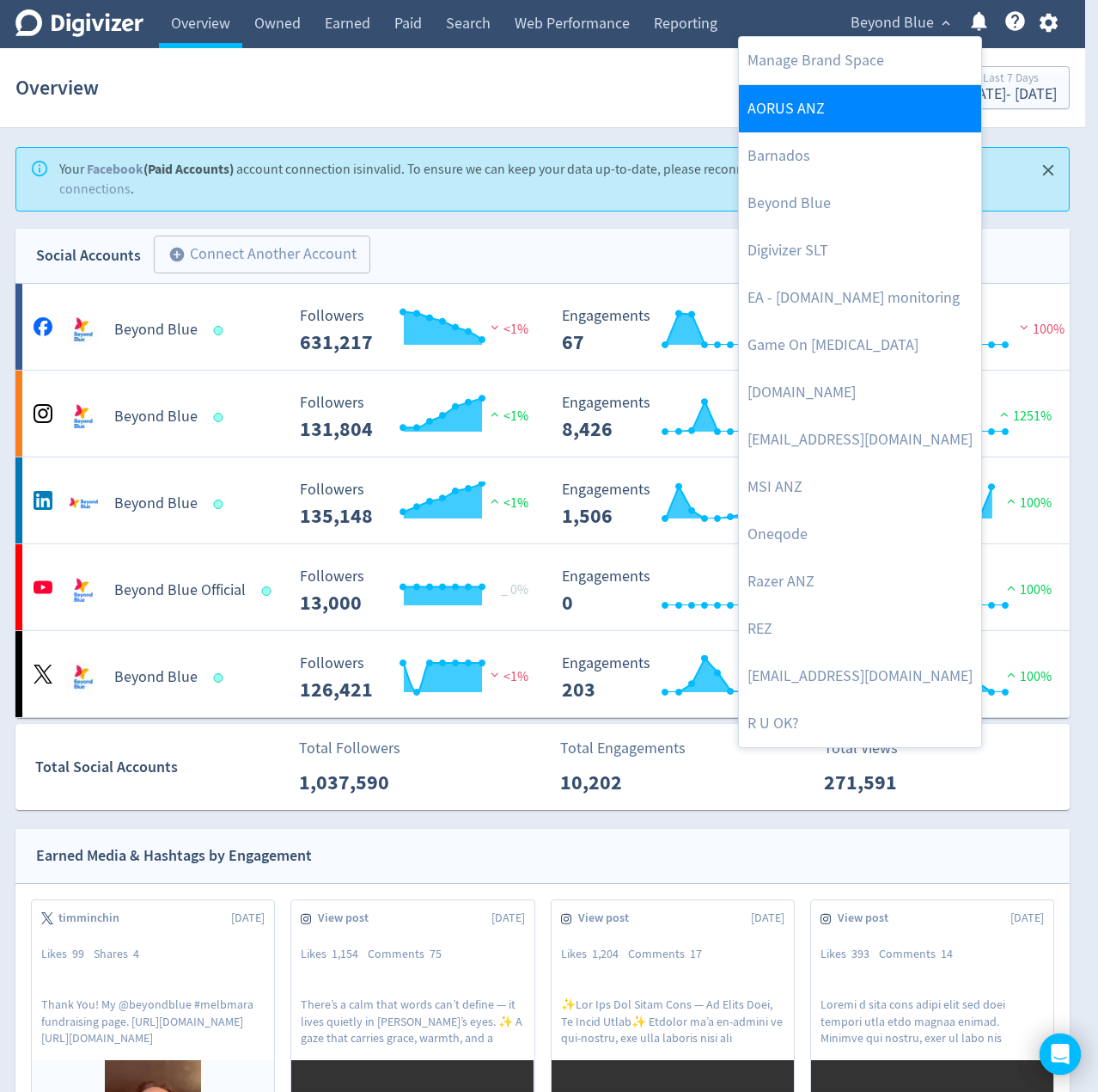
click at [800, 109] on link "AORUS ANZ" at bounding box center [860, 108] width 242 height 47
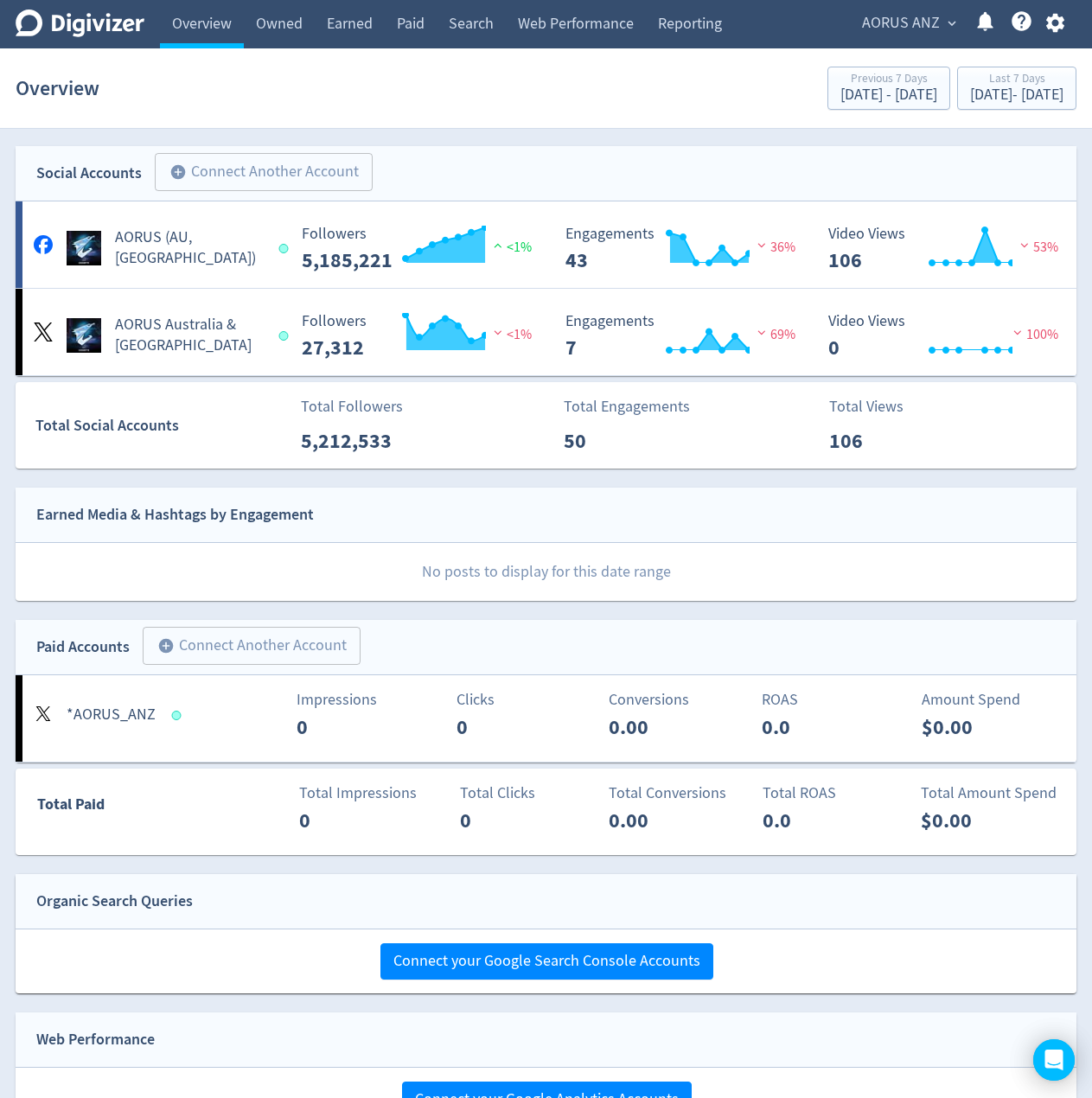
click at [460, 116] on section "Overview Previous 7 Days [DATE] - [DATE] Last 7 Days [DATE] - [DATE]" at bounding box center [546, 88] width 1092 height 81
click at [366, 19] on link "Earned" at bounding box center [349, 24] width 70 height 48
